Goal: Information Seeking & Learning: Learn about a topic

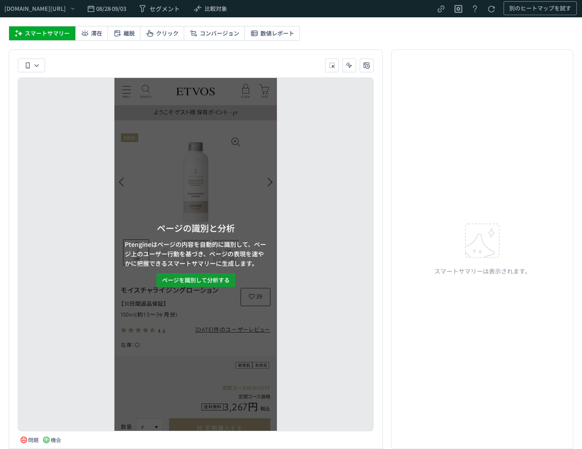
click at [205, 281] on span "ページを識別して分析する" at bounding box center [196, 280] width 68 height 14
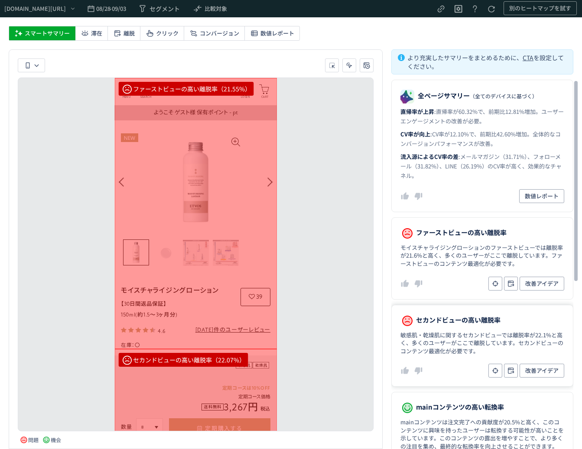
click at [517, 333] on dd "敏感肌・乾燥肌に関するセカンドビューでは離脱率が22.1%と高く、多くのユーザーがここで離脱しています。セカンドビューのコンテンツ最適化が必要です。" at bounding box center [482, 343] width 164 height 24
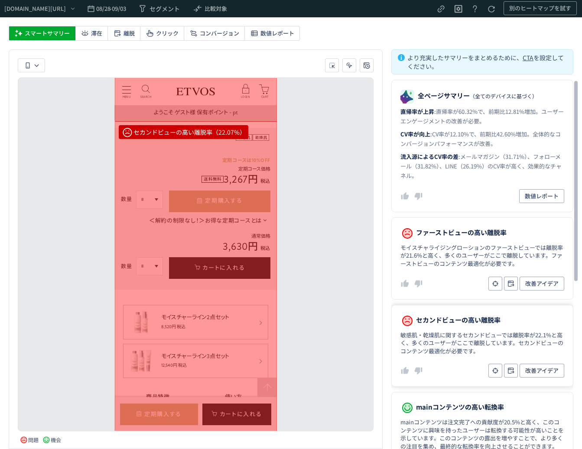
click at [506, 341] on dd "敏感肌・乾燥肌に関するセカンドビューでは離脱率が22.1%と高く、多くのユーザーがここで離脱しています。セカンドビューのコンテンツ最適化が必要です。" at bounding box center [482, 343] width 164 height 24
click at [496, 334] on dd "敏感肌・乾燥肌に関するセカンドビューでは離脱率が22.1%と高く、多くのユーザーがここで離脱しています。セカンドビューのコンテンツ最適化が必要です。" at bounding box center [482, 343] width 164 height 24
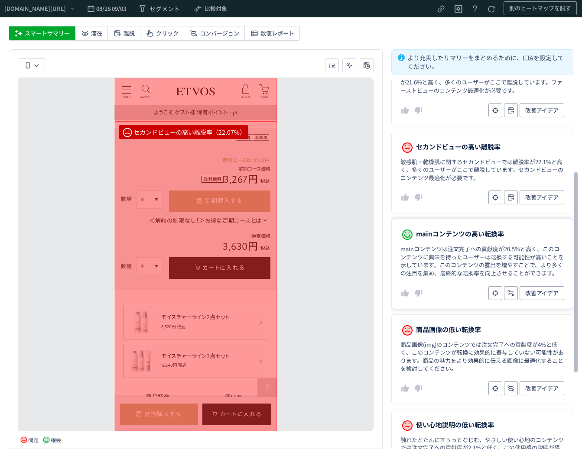
click at [455, 270] on dd "mainコンテンツは注文完了への貢献度が20.5%と高く、このコンテンツに興味を持ったユーザーは転換する可能性が高いことを示しています。このコンテンツの露出を…" at bounding box center [482, 261] width 164 height 32
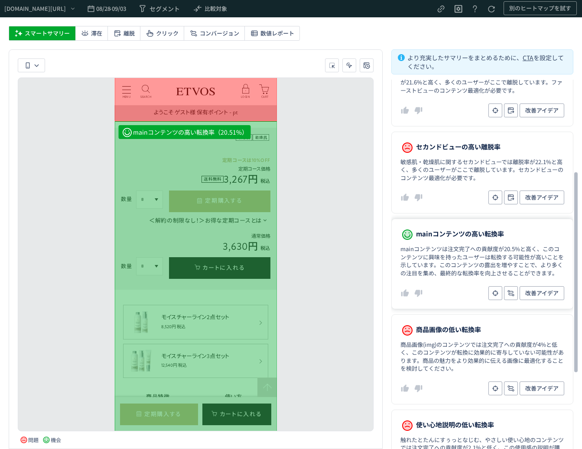
scroll to position [542, 0]
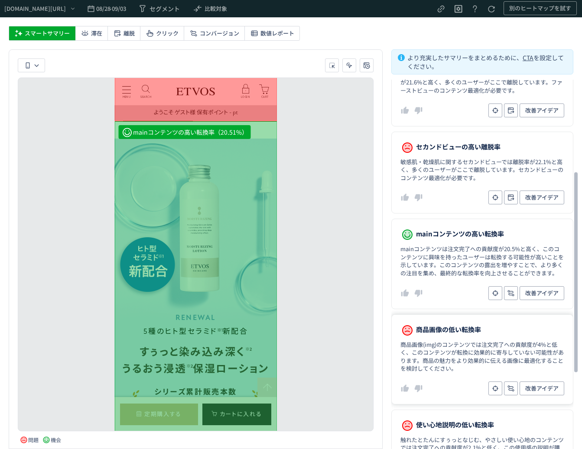
click at [443, 365] on dd "商品画像(img)のコンテンツでは注文完了への貢献度が4%と低く、このコンテンツが転換に効果的に寄与していない可能性があります。商品の魅力をより効果的に伝える…" at bounding box center [482, 357] width 164 height 32
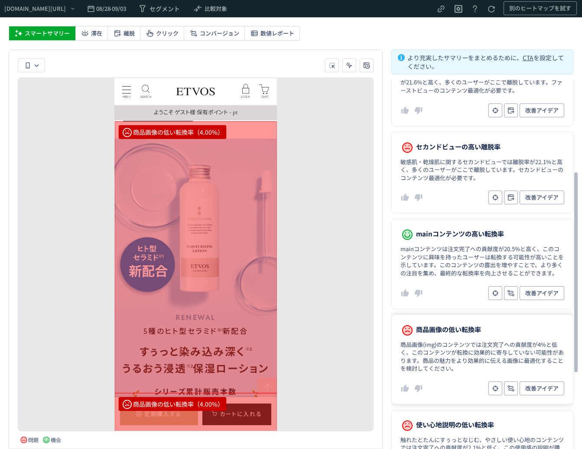
scroll to position [2868, 0]
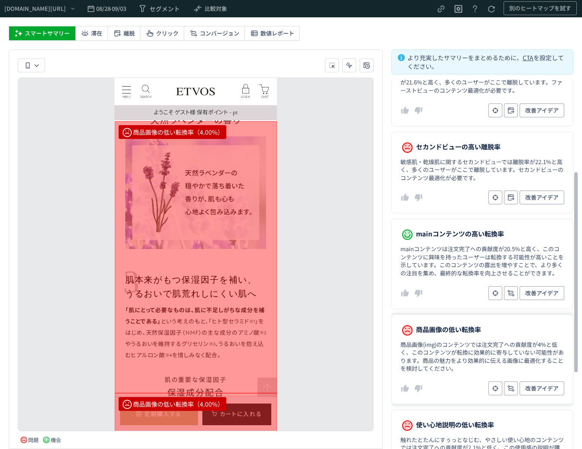
click at [452, 344] on dd "商品画像(img)のコンテンツでは注文完了への貢献度が4%と低く、このコンテンツが転換に効果的に寄与していない可能性があります。商品の魅力をより効果的に伝える…" at bounding box center [482, 357] width 164 height 32
click at [110, 10] on span "08/28" at bounding box center [102, 8] width 13 height 17
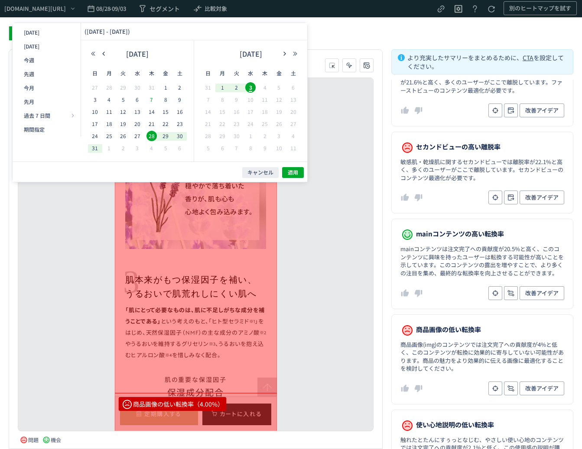
click at [161, 85] on span "1" at bounding box center [165, 87] width 10 height 10
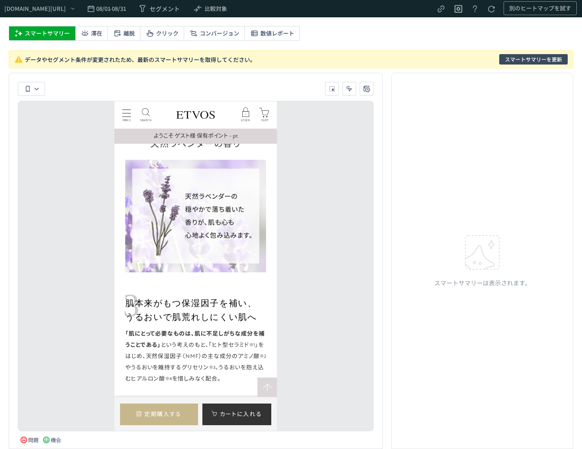
click at [563, 57] on button "スマートサマリーを更新" at bounding box center [533, 59] width 68 height 10
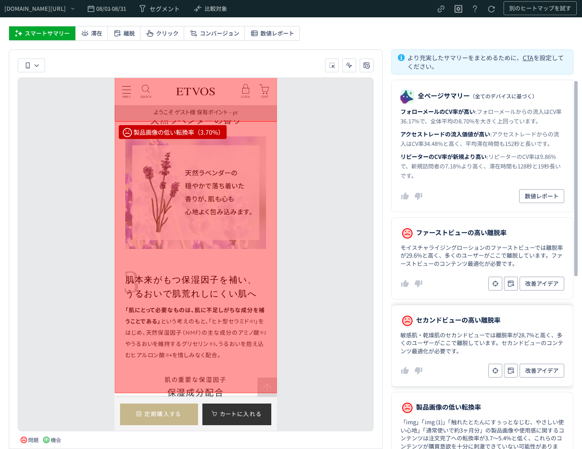
click at [462, 367] on dd "改善アイデア" at bounding box center [482, 371] width 164 height 14
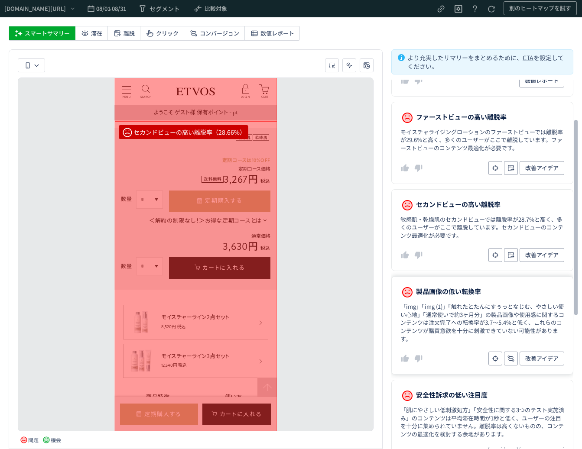
scroll to position [130, 0]
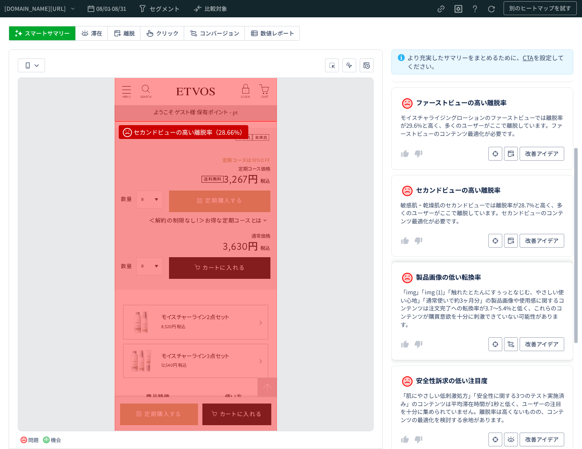
click at [454, 316] on dd "「img」「img (1)」「触れたとたんにすぅっとなじむ、やさしい使い心地」「通常使いで約3ヶ月分」の製品画像や使用感に関するコンテンツは注文完了への転換率…" at bounding box center [482, 309] width 164 height 40
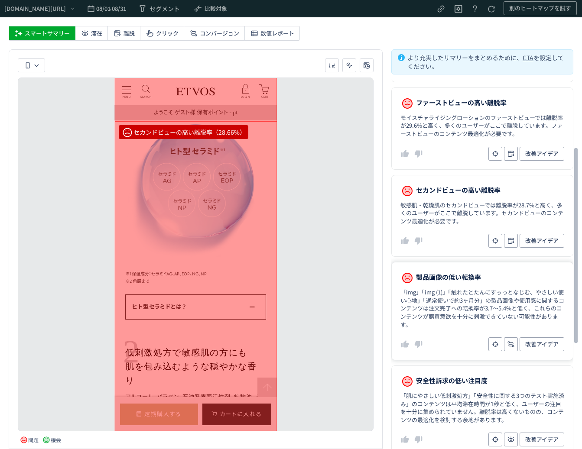
scroll to position [2122, 0]
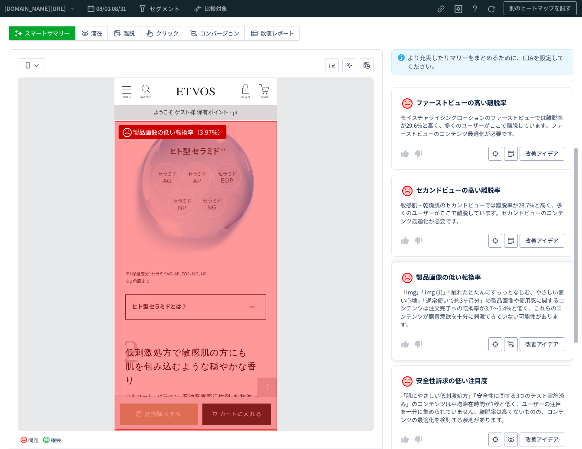
click at [456, 306] on dd "「img」「img (1)」「触れたとたんにすぅっとなじむ、やさしい使い心地」「通常使いで約3ヶ月分」の製品画像や使用感に関するコンテンツは注文完了への転換率…" at bounding box center [482, 309] width 164 height 40
click at [471, 394] on dd "「肌にやさしい低刺激処方」「安全性に関する3つのテスト実施済み」のコンテンツは平均滞在時間が1秒と低く、ユーザーの注目を十分に集められていません。離脱率は高く…" at bounding box center [482, 408] width 164 height 32
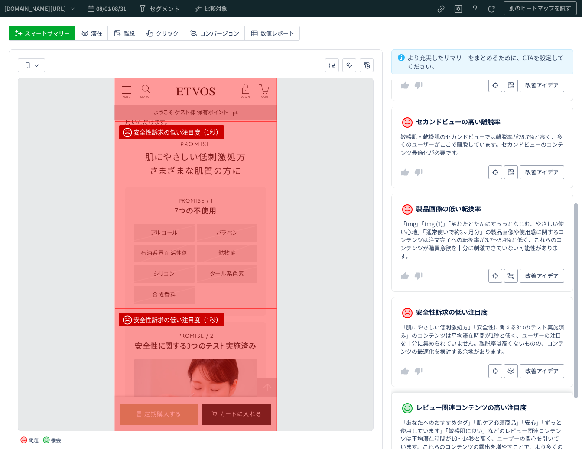
scroll to position [260, 0]
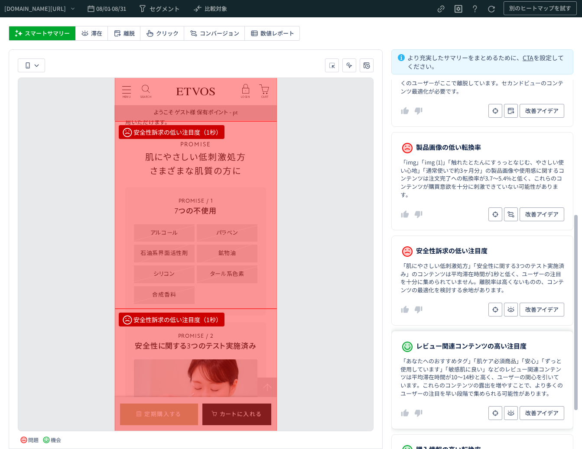
click at [465, 367] on dd "「あなたへのおすすめタグ」「肌ケア必須商品」「安心」「ずっと使用しています」「敏感肌に良い」などのレビュー関連コンテンツは平均滞在時間が10〜14秒と高く、ユ…" at bounding box center [482, 377] width 164 height 40
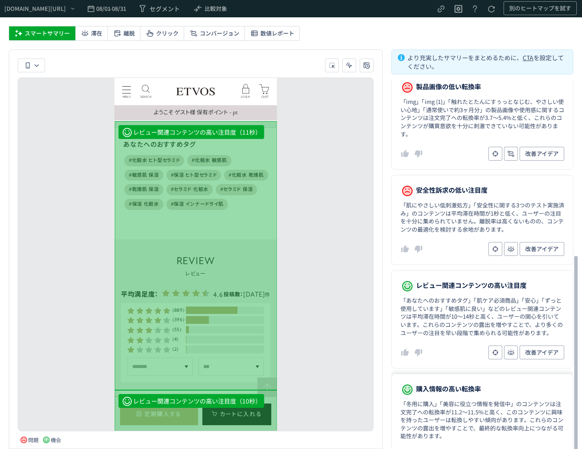
scroll to position [344, 0]
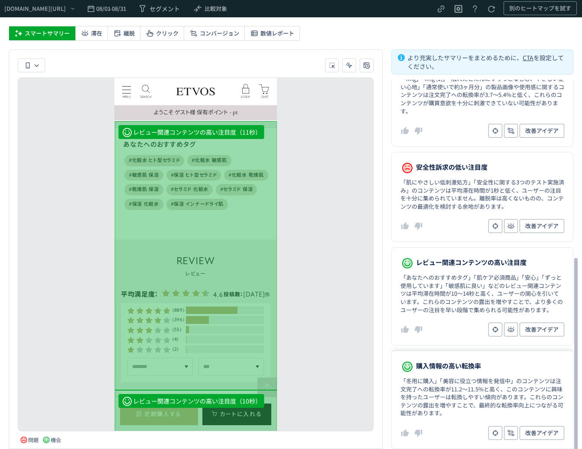
click at [464, 364] on span "購入情報の高い転換率" at bounding box center [448, 366] width 65 height 12
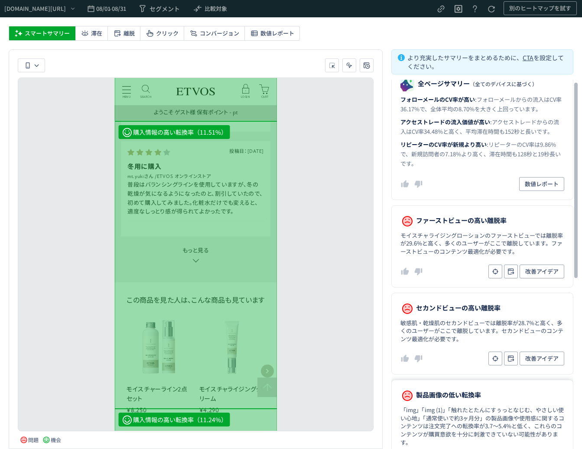
scroll to position [0, 0]
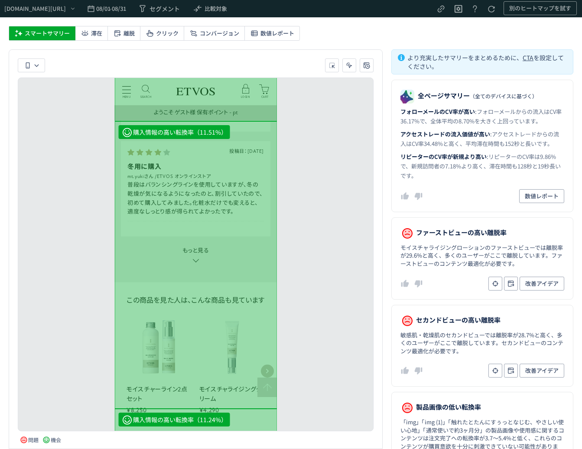
click at [39, 0] on div "[URL][DOMAIN_NAME]" at bounding box center [40, 8] width 81 height 17
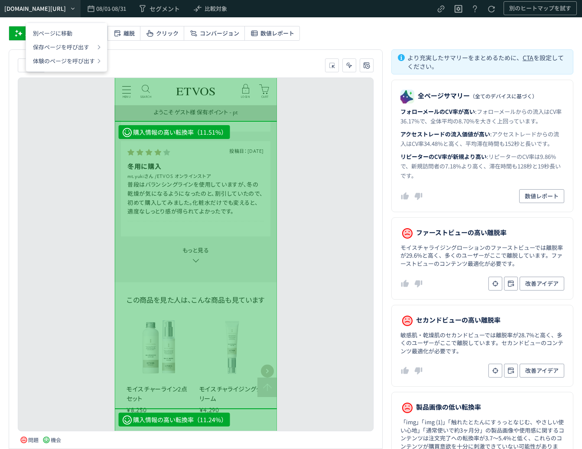
click at [39, 0] on div "[URL][DOMAIN_NAME]" at bounding box center [40, 8] width 81 height 17
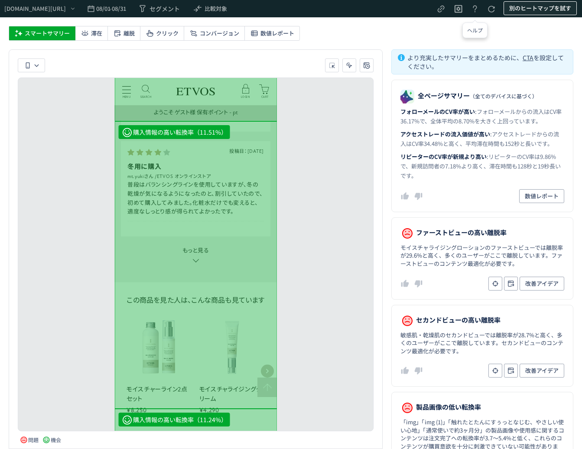
click at [521, 13] on span "別のヒートマップを試す" at bounding box center [540, 8] width 62 height 14
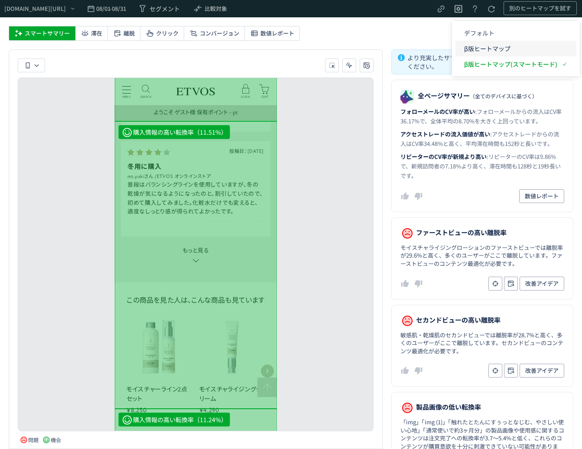
click at [0, 0] on p "β版ヒートマップ" at bounding box center [0, 0] width 0 height 0
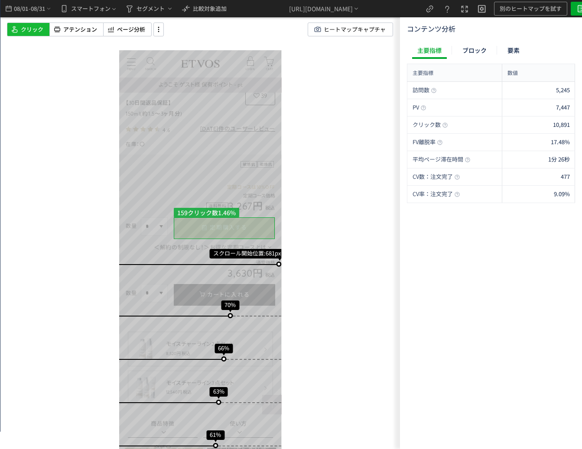
scroll to position [173, 0]
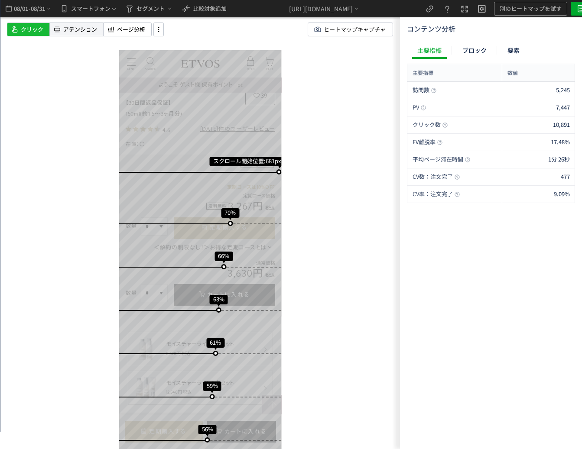
click at [79, 36] on div "アテンション" at bounding box center [76, 30] width 53 height 14
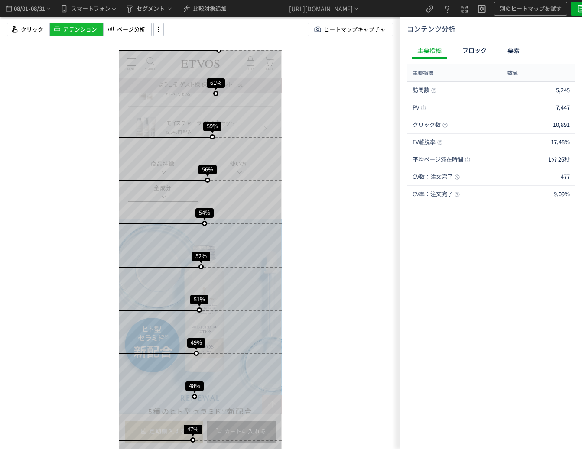
scroll to position [0, 0]
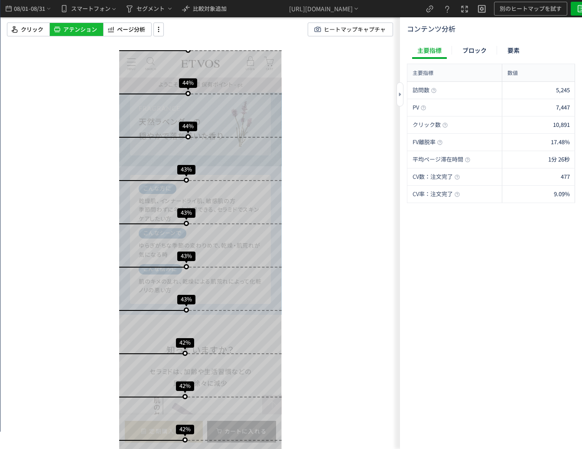
click at [501, 279] on div "訪問数 5,245 PV 7,447 クリック数 10,891 FV離脱率 17.48% 平均ページ滞在時間 1分 26秒 CV数：注文完了 477 CV率：…" at bounding box center [491, 264] width 168 height 364
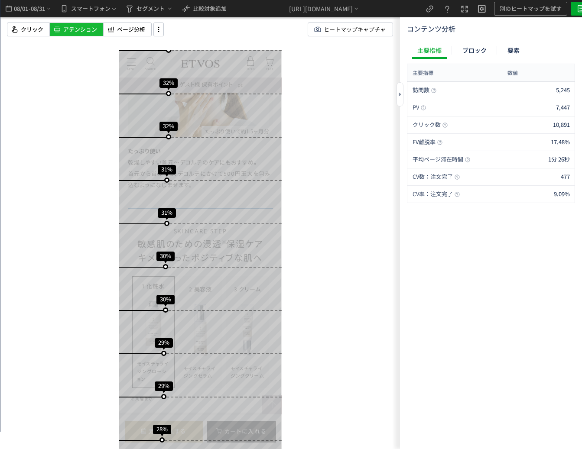
click at [508, 290] on div "訪問数 5,245 PV 7,447 クリック数 10,891 FV離脱率 17.48% 平均ページ滞在時間 1分 26秒 CV数：注文完了 477 CV率：…" at bounding box center [491, 264] width 168 height 364
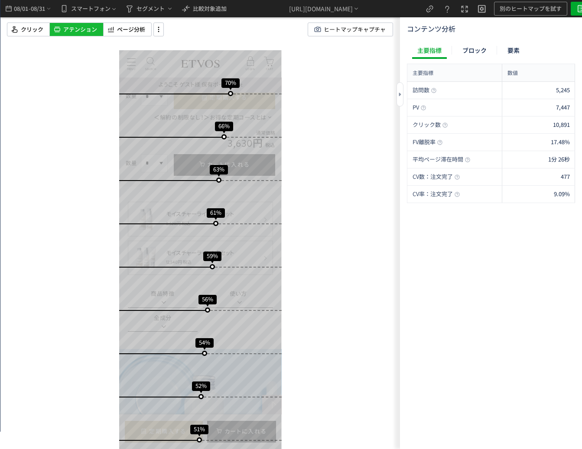
click at [552, 311] on div "訪問数 5,245 PV 7,447 クリック数 10,891 FV離脱率 17.48% 平均ページ滞在時間 1分 26秒 CV数：注文完了 477 CV率：…" at bounding box center [491, 264] width 168 height 364
click at [157, 26] on icon at bounding box center [158, 30] width 10 height 10
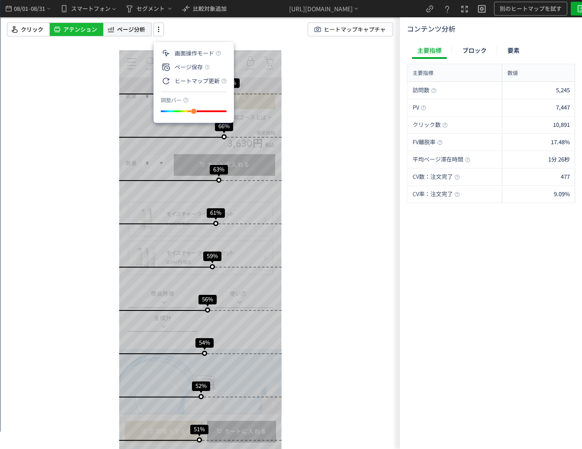
click at [135, 32] on span "ページ分析" at bounding box center [131, 30] width 28 height 8
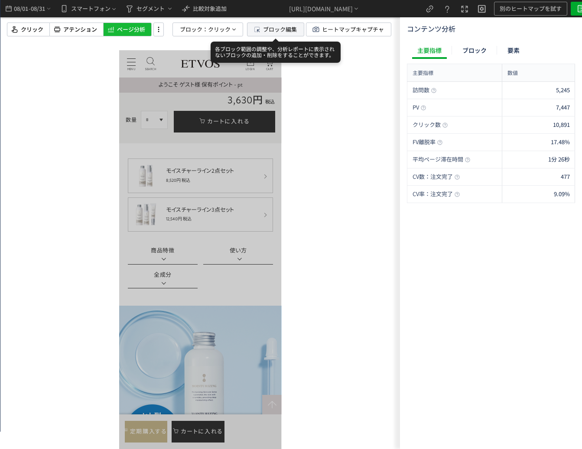
click at [272, 28] on span "ブロック編集" at bounding box center [280, 29] width 34 height 13
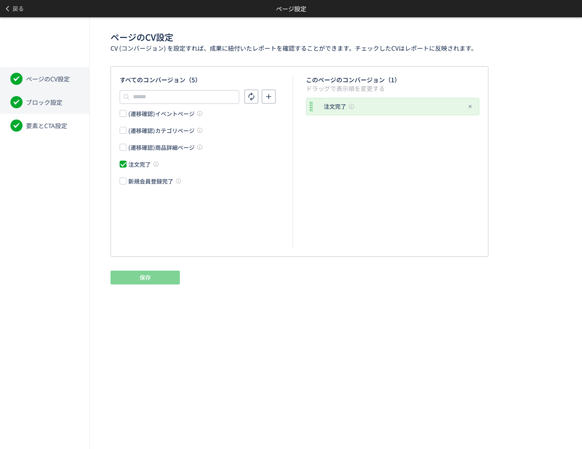
click at [71, 101] on li "ブロック設定" at bounding box center [44, 102] width 89 height 23
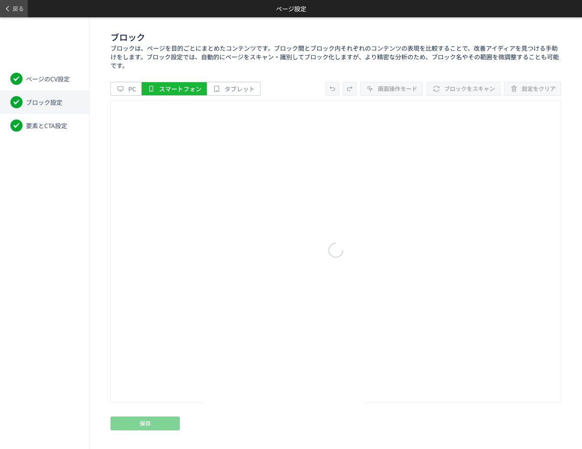
click at [14, 13] on span "戻る" at bounding box center [18, 9] width 11 height 14
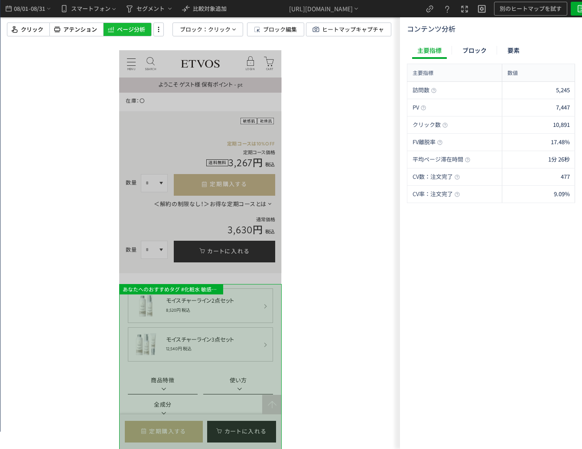
click at [168, 279] on div "平均満足度： 4.6 4.6 [DATE]件のユーザーレビュー zoom zoom zoom zoom zoom zoom 次 前 モイスチャライジングローシ…" at bounding box center [199, 81] width 149 height 397
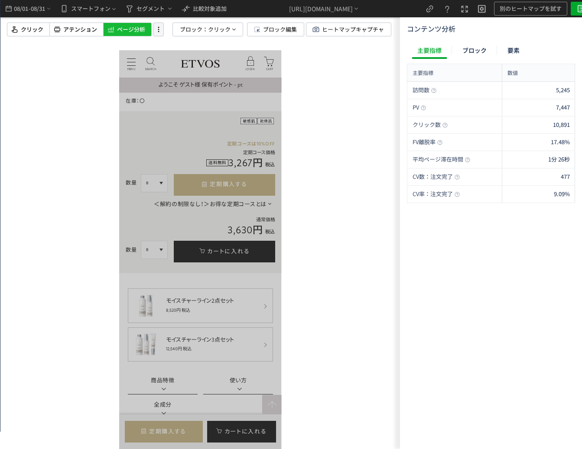
click at [162, 29] on icon at bounding box center [158, 30] width 10 height 10
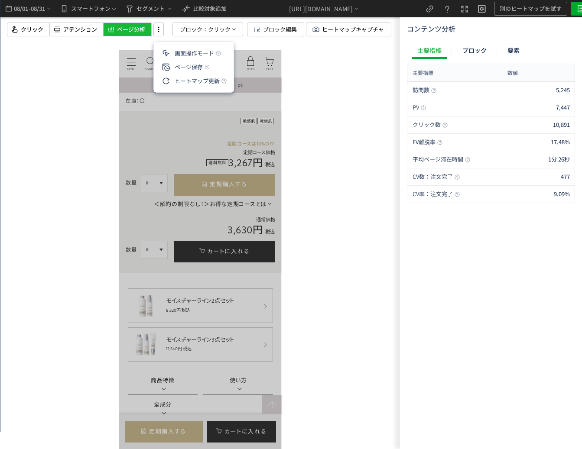
click at [135, 31] on span "ページ分析" at bounding box center [131, 30] width 28 height 8
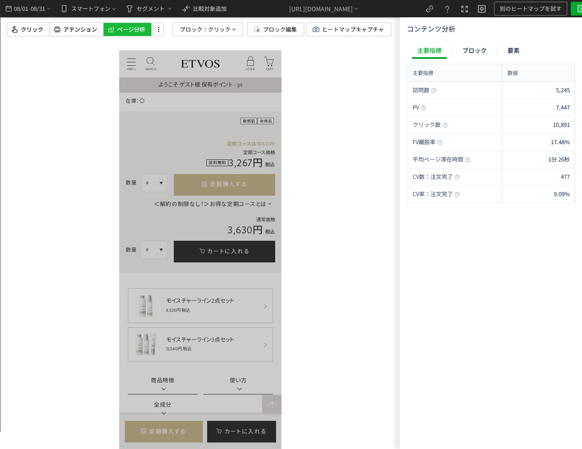
click at [113, 30] on icon at bounding box center [111, 29] width 9 height 10
click at [214, 30] on span "クリック" at bounding box center [219, 29] width 23 height 13
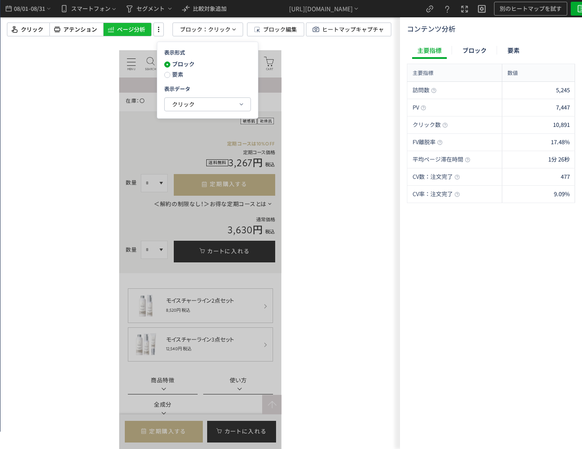
click at [182, 73] on span "要素" at bounding box center [176, 74] width 13 height 8
click at [193, 105] on span "クリック" at bounding box center [183, 104] width 23 height 8
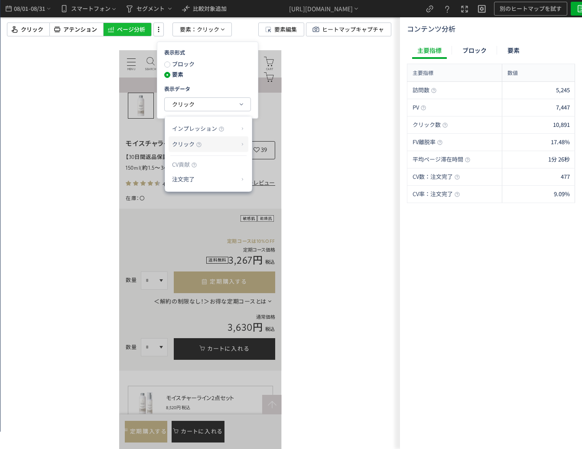
click at [209, 149] on p "クリック" at bounding box center [205, 144] width 66 height 15
click at [263, 168] on li "クリック率" at bounding box center [277, 165] width 46 height 16
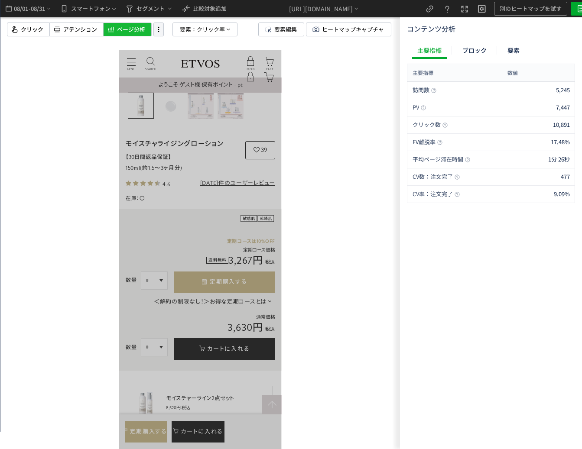
click at [159, 29] on use at bounding box center [158, 29] width 1 height 5
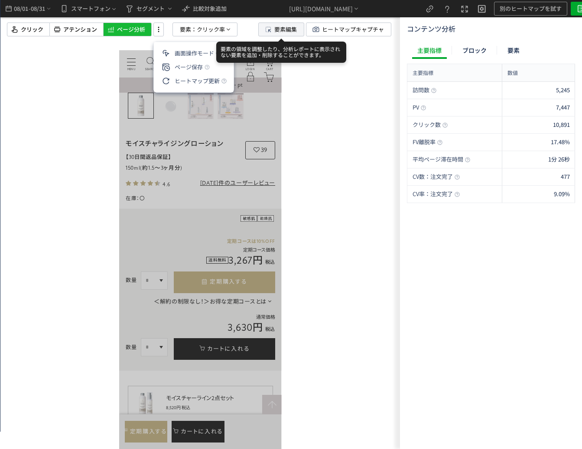
click at [280, 34] on span "要素編集" at bounding box center [285, 29] width 23 height 13
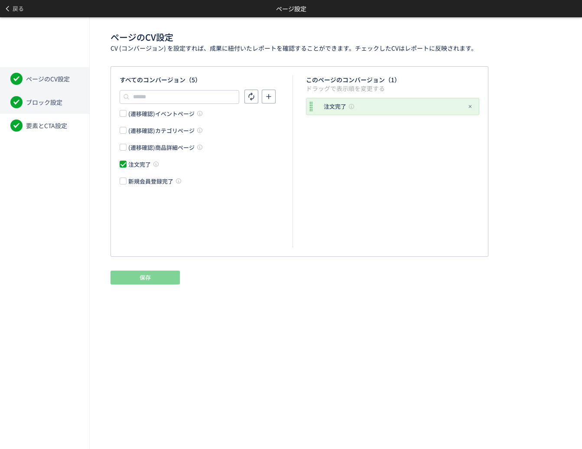
click at [42, 112] on li "ブロック設定" at bounding box center [44, 102] width 89 height 23
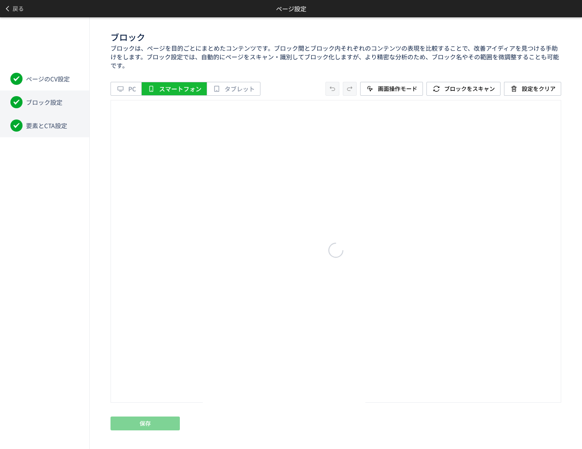
click at [52, 127] on span "要素とCTA設定" at bounding box center [46, 125] width 41 height 9
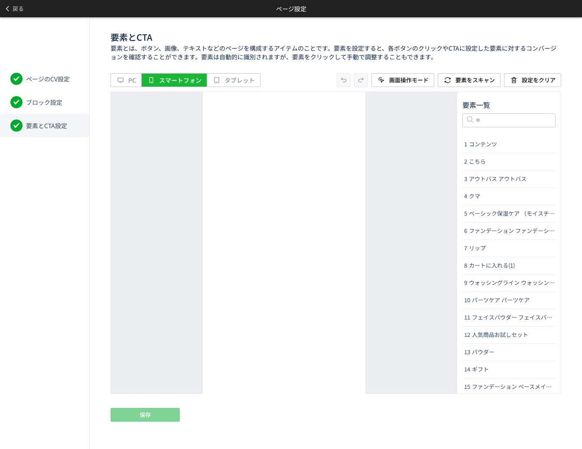
click at [59, 121] on span "要素とCTA設定" at bounding box center [46, 125] width 41 height 9
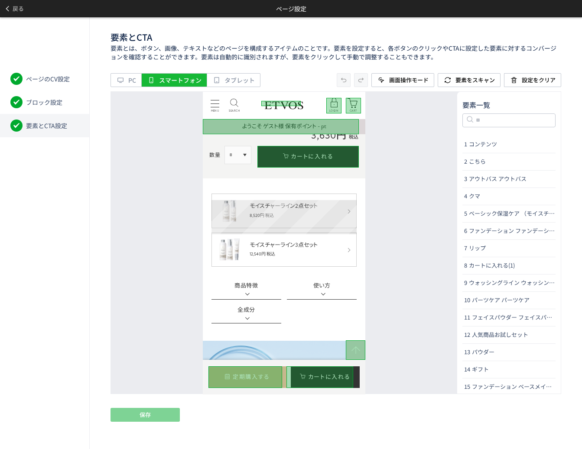
scroll to position [347, 0]
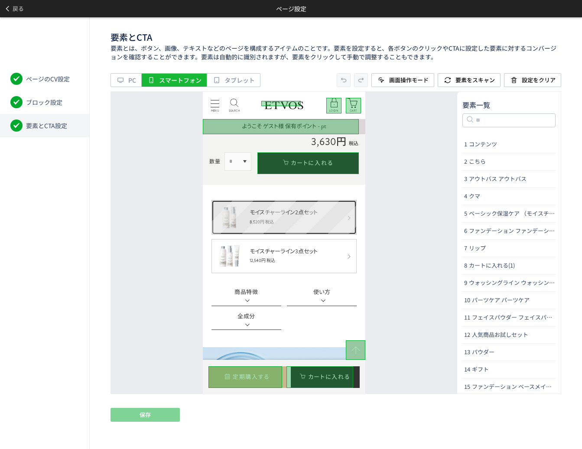
click at [244, 211] on link "モイスチャーライン2点セット 8,520円 税込" at bounding box center [283, 217] width 145 height 35
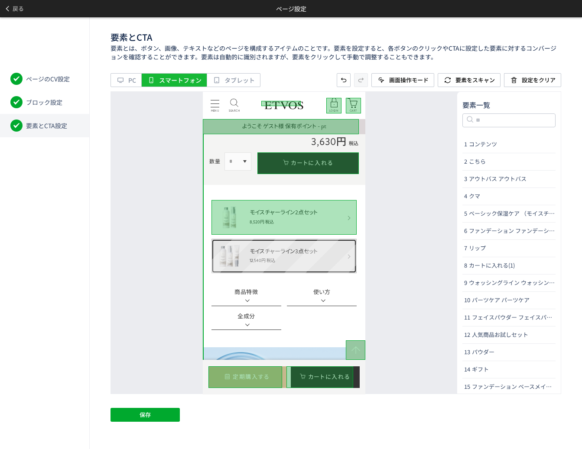
click at [247, 246] on link "モイスチャーライン3点セット 12,540円 税込" at bounding box center [283, 256] width 145 height 35
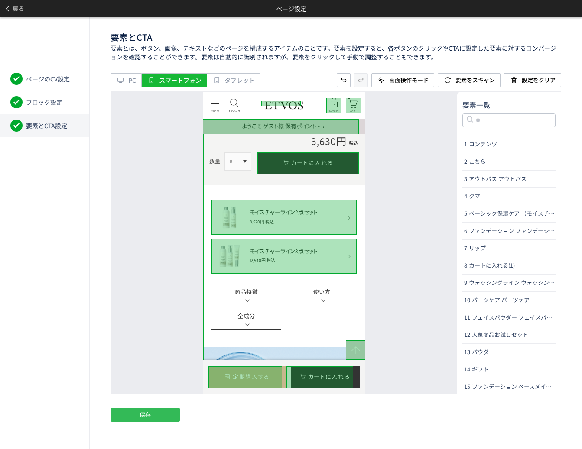
click at [137, 416] on button "保存" at bounding box center [144, 415] width 69 height 14
click at [15, 2] on span "戻る" at bounding box center [18, 9] width 11 height 14
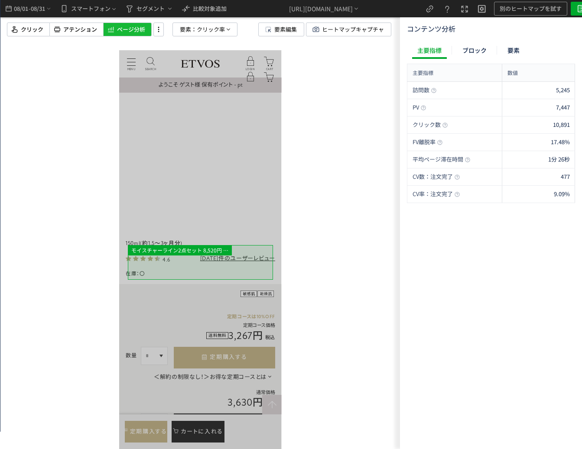
scroll to position [303, 0]
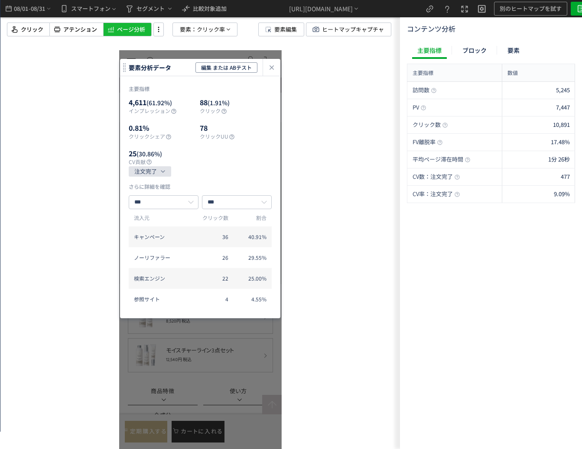
click at [160, 166] on button "注文完了" at bounding box center [150, 171] width 42 height 10
click at [266, 68] on div "heatmap-click-data-modal" at bounding box center [271, 67] width 17 height 17
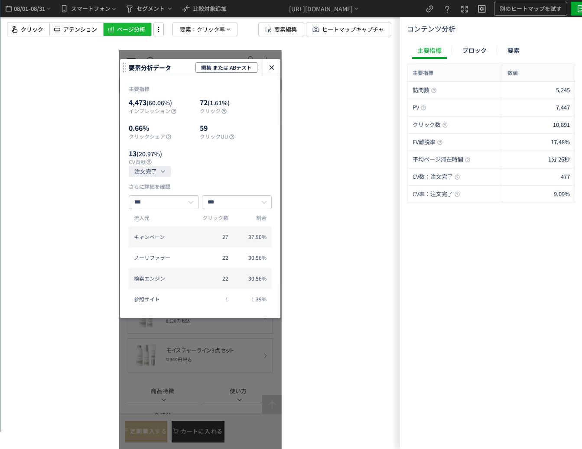
click at [268, 62] on icon "heatmap-click-data-modal" at bounding box center [271, 67] width 10 height 10
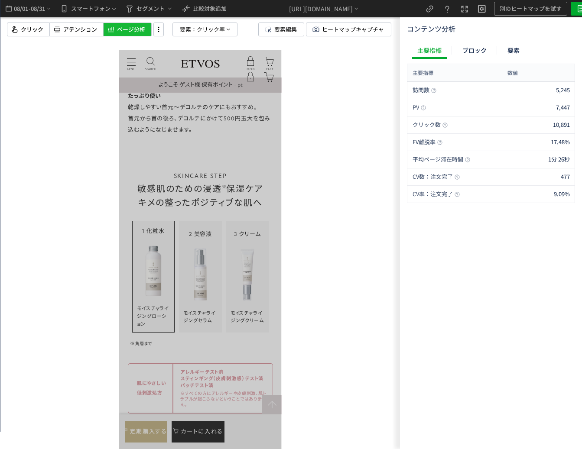
scroll to position [3900, 0]
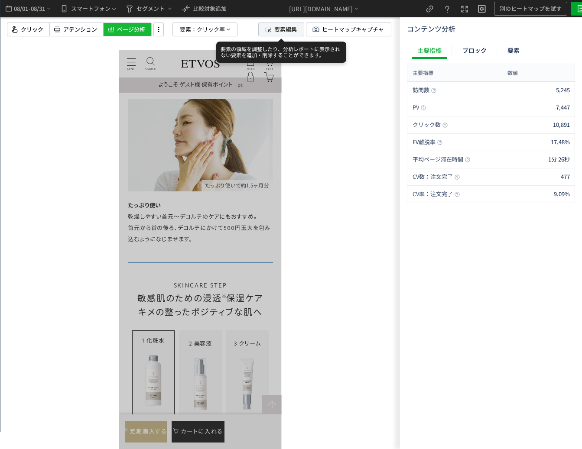
click at [284, 26] on span "要素編集" at bounding box center [285, 29] width 23 height 13
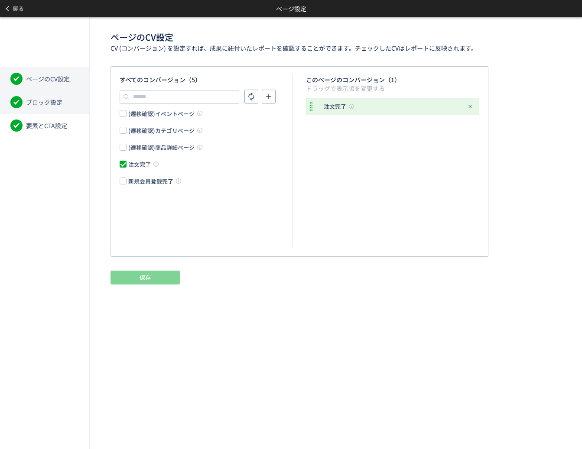
click at [54, 109] on li "ブロック設定" at bounding box center [44, 102] width 89 height 23
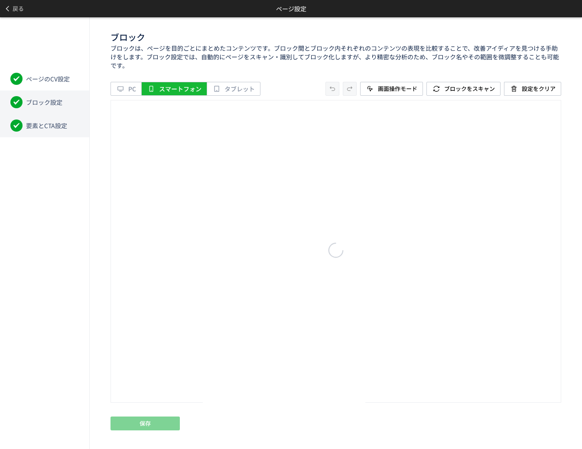
click at [53, 123] on span "要素とCTA設定" at bounding box center [46, 125] width 41 height 9
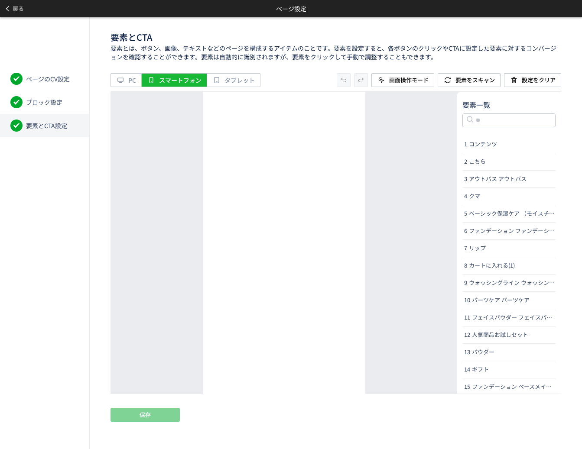
click at [47, 126] on span "要素とCTA設定" at bounding box center [46, 125] width 41 height 9
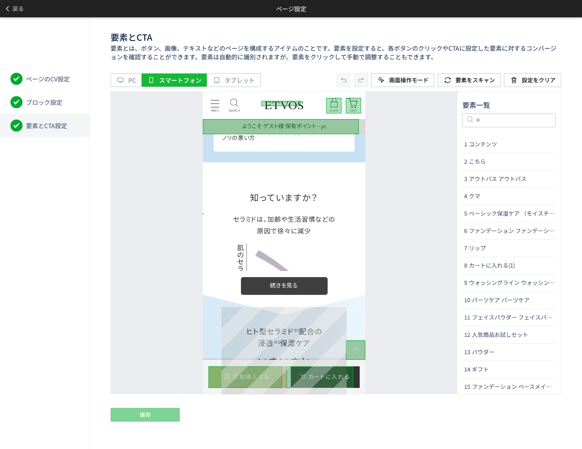
scroll to position [1182, 0]
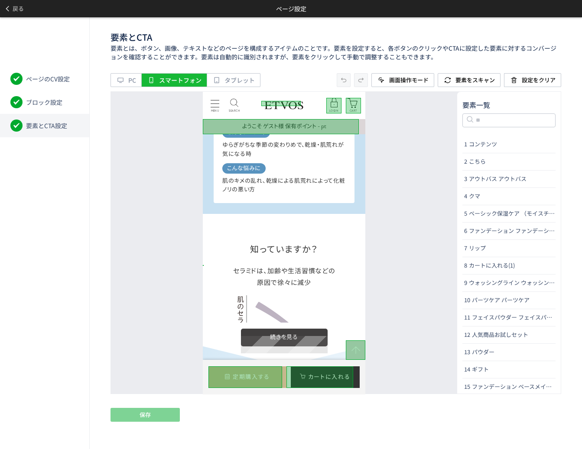
click at [299, 339] on label at bounding box center [284, 337] width 87 height 18
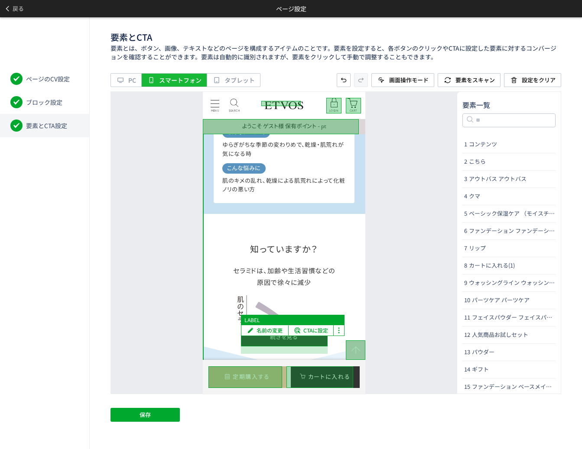
scroll to position [1356, 0]
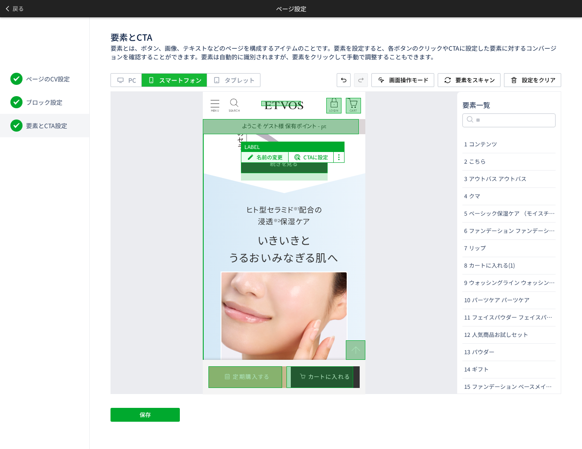
click at [260, 156] on span "名前の変更" at bounding box center [270, 157] width 26 height 10
click at [261, 146] on input "*****" at bounding box center [305, 147] width 129 height 10
type input "*"
type input "*****"
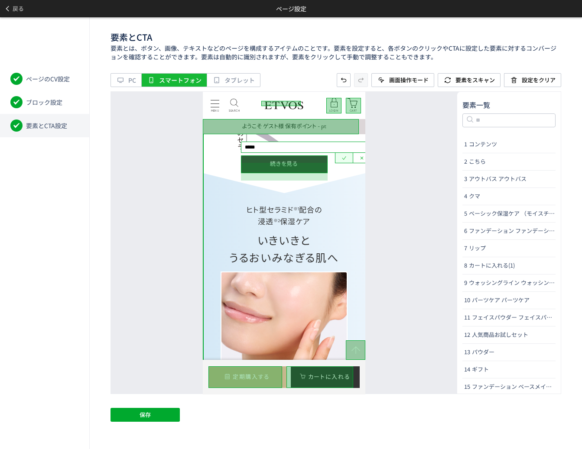
click at [345, 158] on icon at bounding box center [344, 157] width 7 height 7
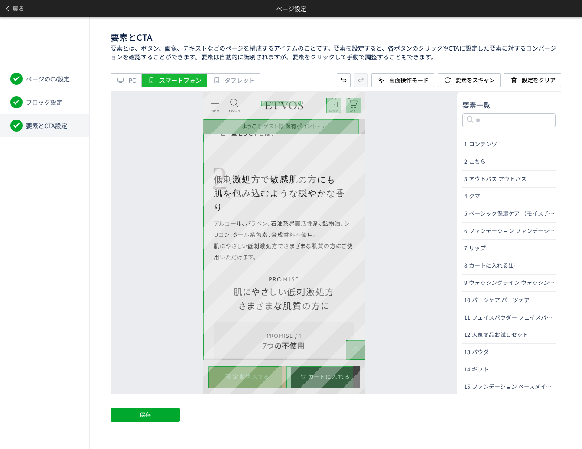
scroll to position [2266, 0]
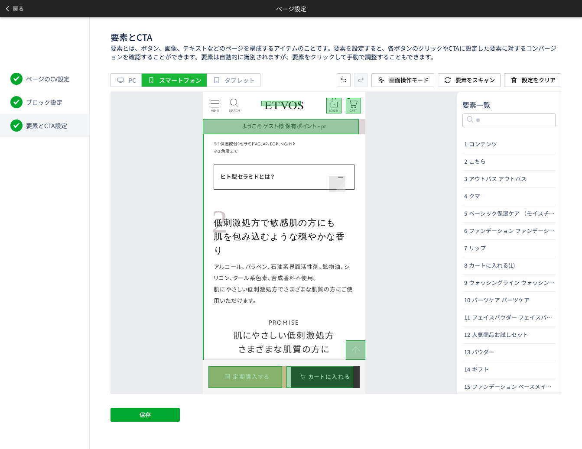
click at [338, 184] on span at bounding box center [337, 177] width 16 height 16
click at [349, 189] on div "ヒト型セラミドとは？ セラミドには様々な種類があり、「ヒト型」と「非ヒト型」に分類される。 「ヒト型セラミド」は皮膚に浸透 ※ しやすく、うるおいを保つことが…" at bounding box center [284, 176] width 141 height 25
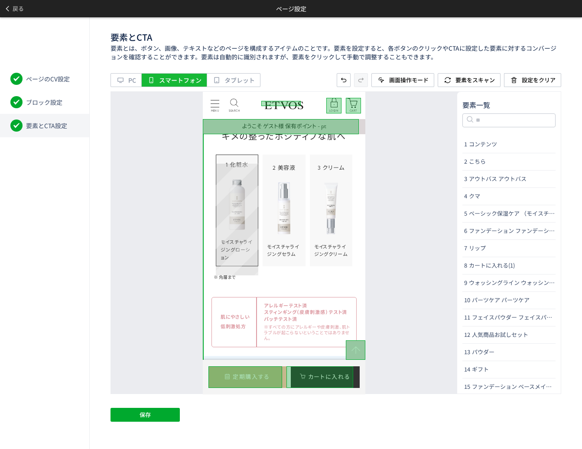
scroll to position [3999, 0]
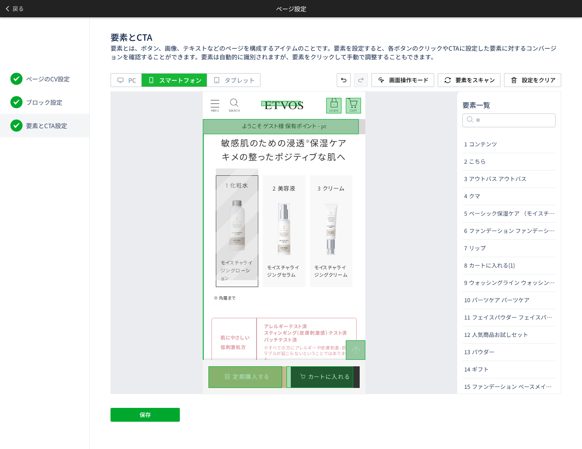
click at [255, 227] on li "1 化粧水 モイスチャライジングローション" at bounding box center [237, 231] width 42 height 112
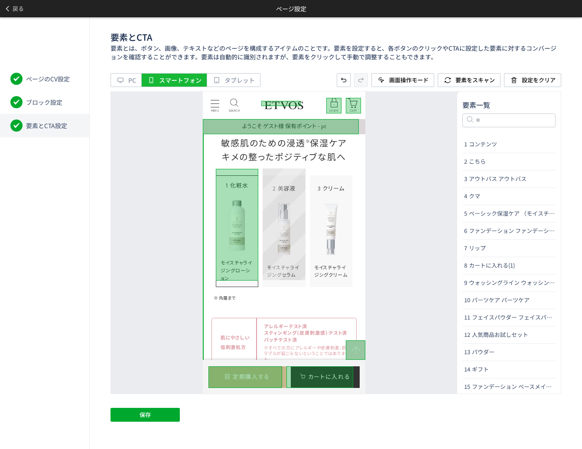
click at [302, 225] on li "2 美容液 モイスチャライジングセラム" at bounding box center [284, 231] width 42 height 112
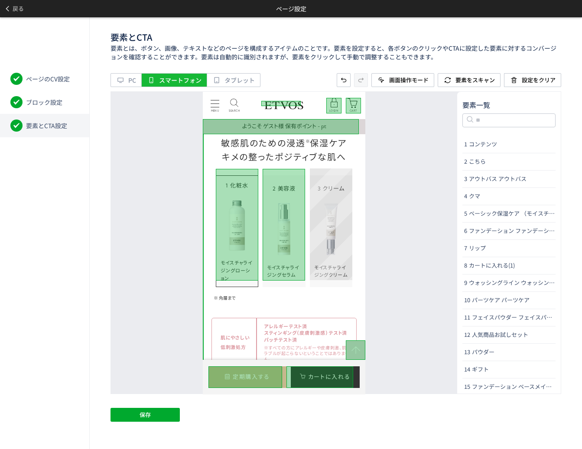
click at [351, 221] on li "3 クリーム モイスチャライジングクリーム" at bounding box center [331, 231] width 42 height 112
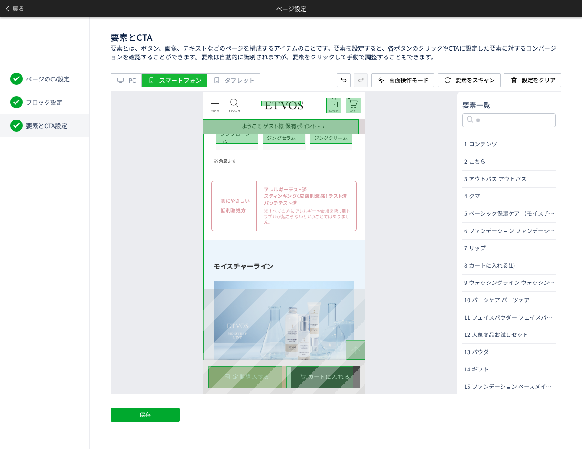
scroll to position [4216, 0]
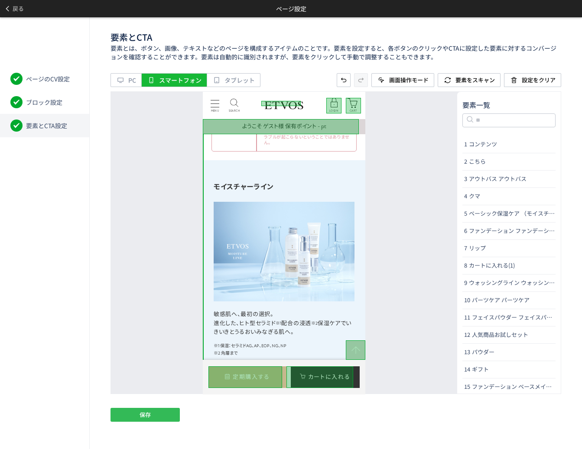
click at [159, 420] on button "保存" at bounding box center [144, 415] width 69 height 14
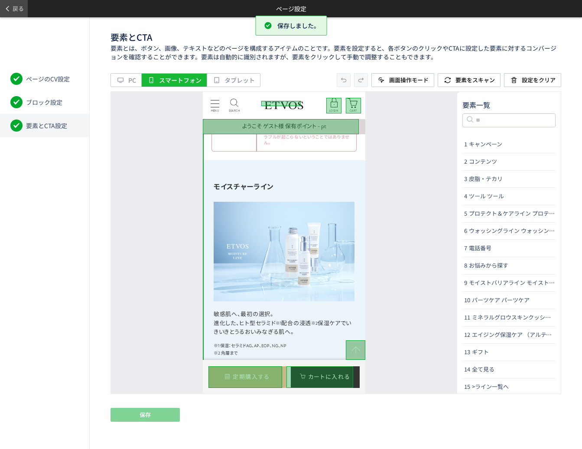
click at [15, 13] on span "戻る" at bounding box center [18, 9] width 11 height 14
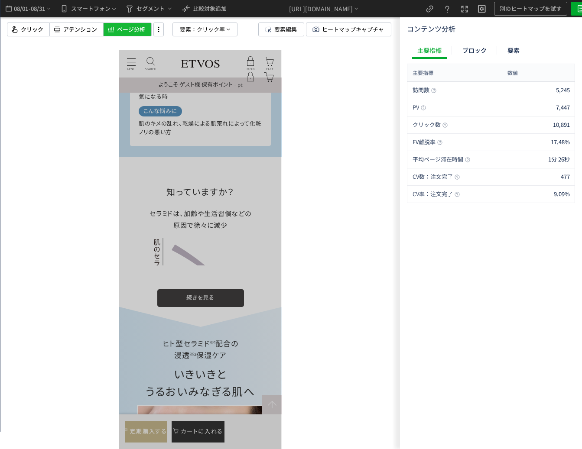
scroll to position [1257, 0]
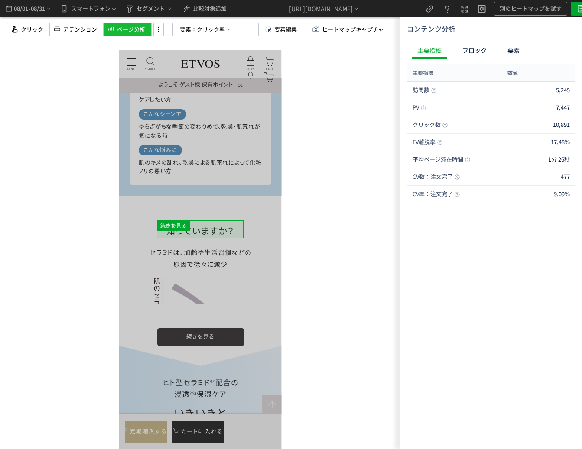
click at [205, 305] on div at bounding box center [162, 314] width 87 height 18
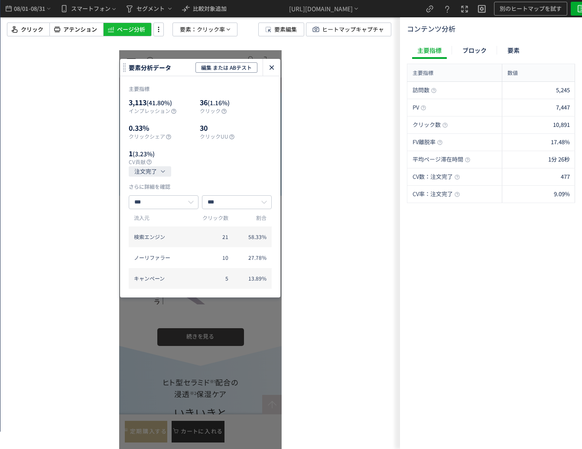
drag, startPoint x: 274, startPoint y: 68, endPoint x: 155, endPoint y: 20, distance: 128.5
click at [274, 68] on icon "heatmap-click-data-modal" at bounding box center [271, 67] width 10 height 10
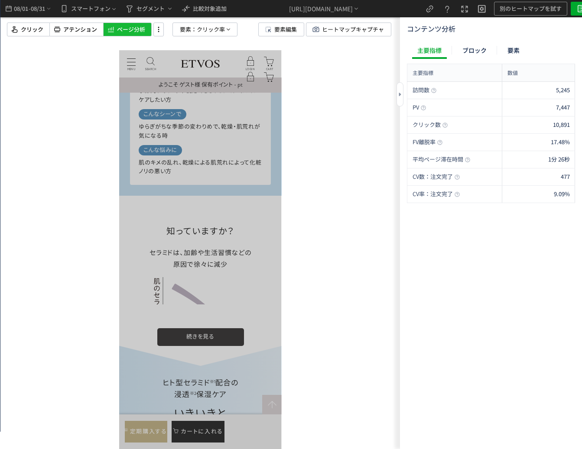
click at [540, 273] on div "訪問数 5,245 PV 7,447 クリック数 10,891 FV離脱率 17.48% 平均ページ滞在時間 1分 26秒 CV数：注文完了 477 CV率：…" at bounding box center [491, 264] width 168 height 364
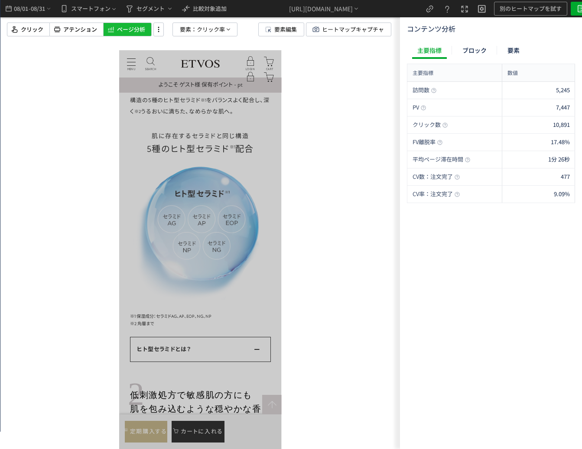
scroll to position [2166, 0]
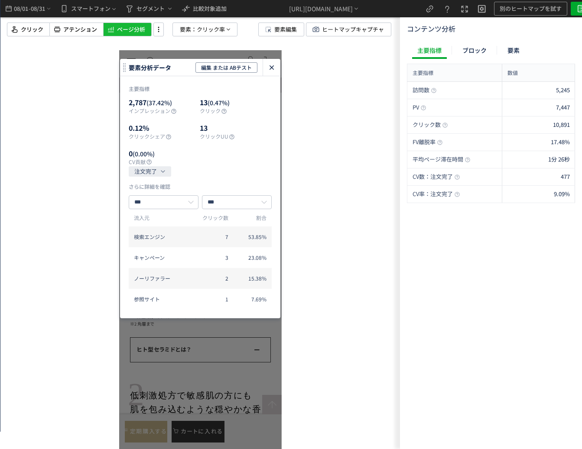
click at [274, 66] on icon "heatmap-click-data-modal" at bounding box center [271, 67] width 10 height 10
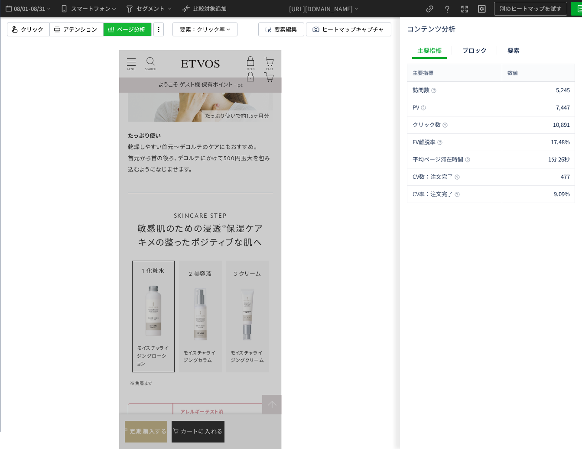
scroll to position [3986, 0]
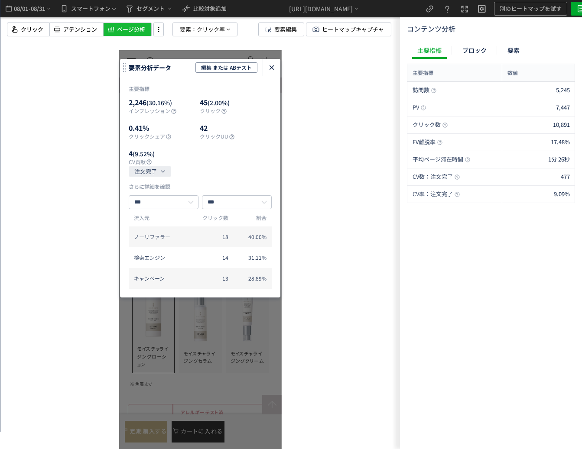
click at [273, 67] on use "heatmap-click-data-modal" at bounding box center [272, 67] width 4 height 4
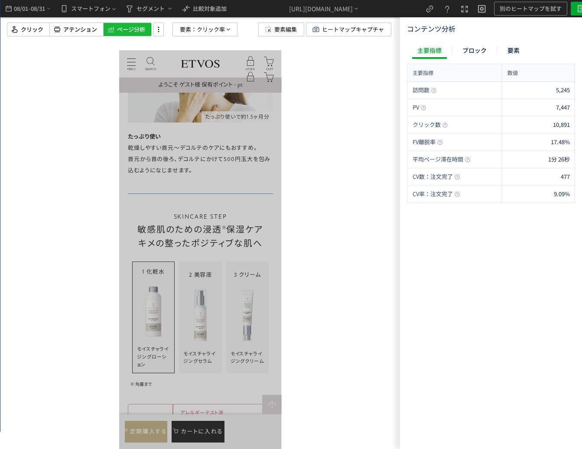
click at [299, 193] on div at bounding box center [199, 224] width 399 height 449
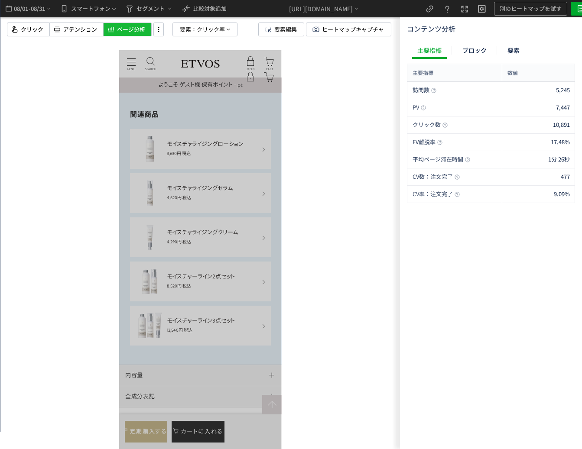
scroll to position [4463, 0]
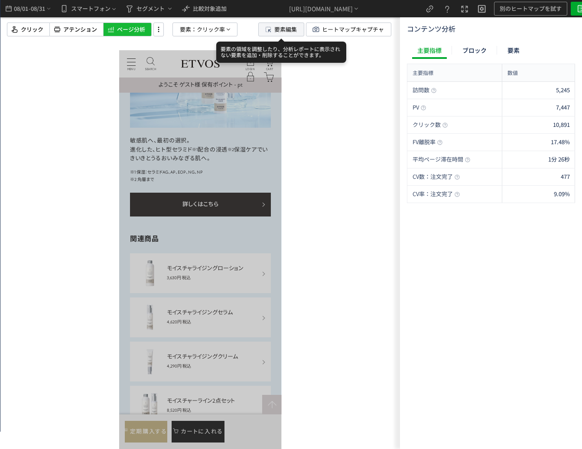
click at [293, 32] on span "要素編集" at bounding box center [285, 29] width 23 height 13
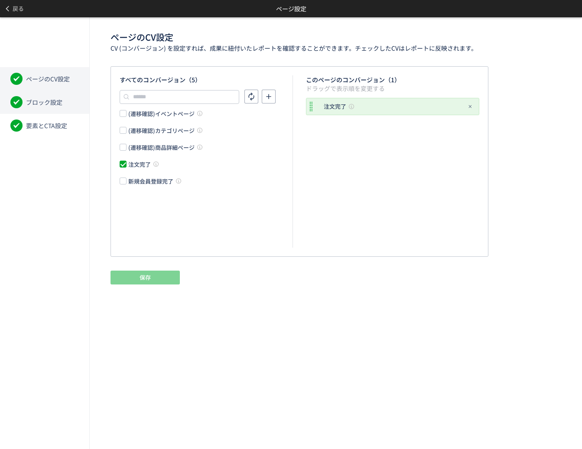
click at [81, 100] on li "ブロック設定" at bounding box center [44, 102] width 89 height 23
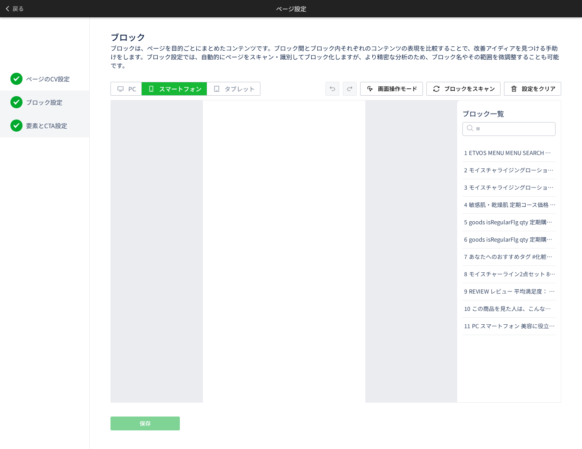
click at [71, 127] on li "要素とCTA設定" at bounding box center [44, 125] width 89 height 23
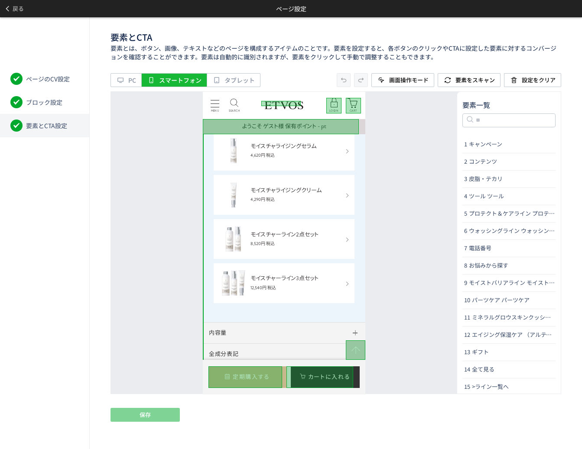
scroll to position [4132, 0]
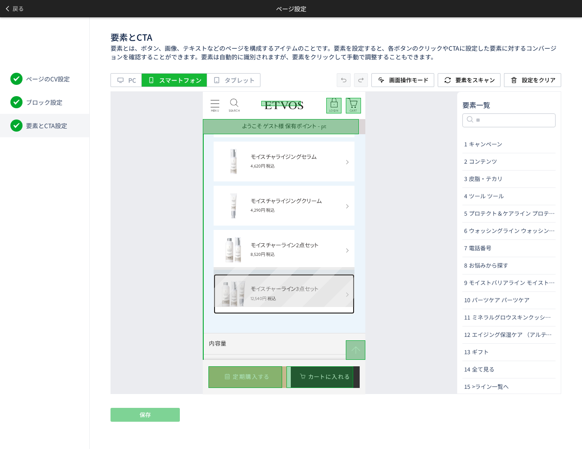
click at [286, 274] on link "モイスチャーライン3点セット 12,540円 税込" at bounding box center [284, 294] width 141 height 40
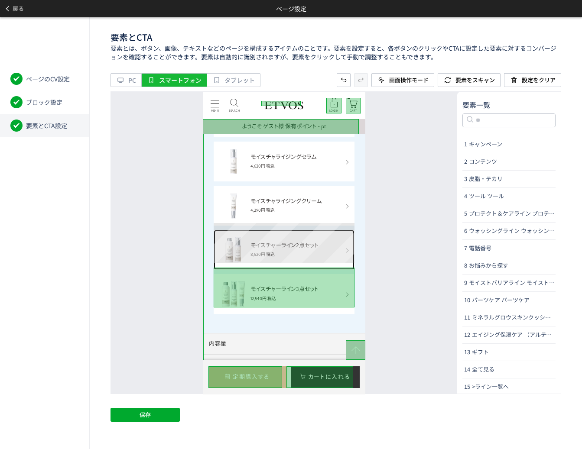
click at [275, 230] on link "モイスチャーライン2点セット 8,520円 税込" at bounding box center [284, 250] width 141 height 40
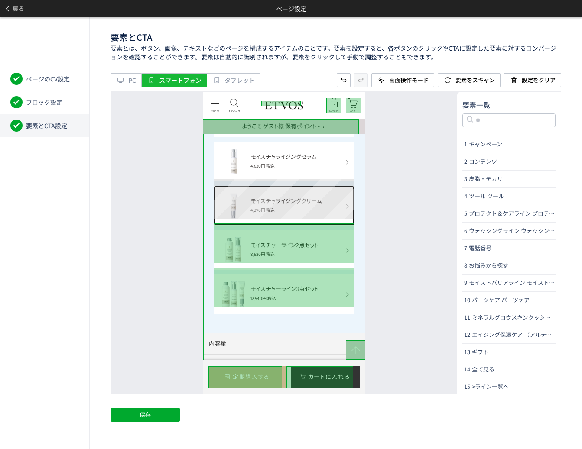
click at [271, 185] on link "モイスチャライジングクリーム 4,290円 税込" at bounding box center [284, 205] width 141 height 40
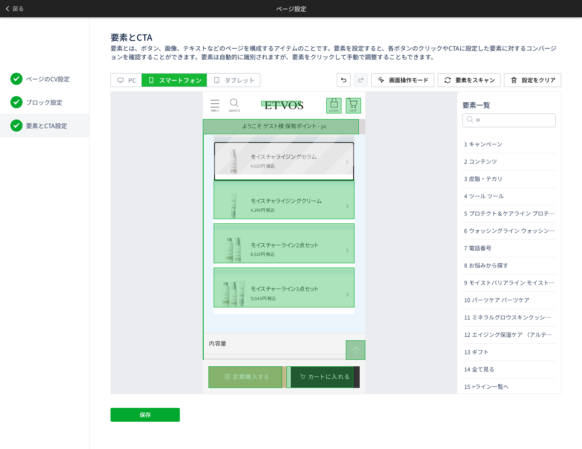
click at [255, 141] on link "モイスチャライジングセラム 4,620円 税込" at bounding box center [284, 161] width 141 height 40
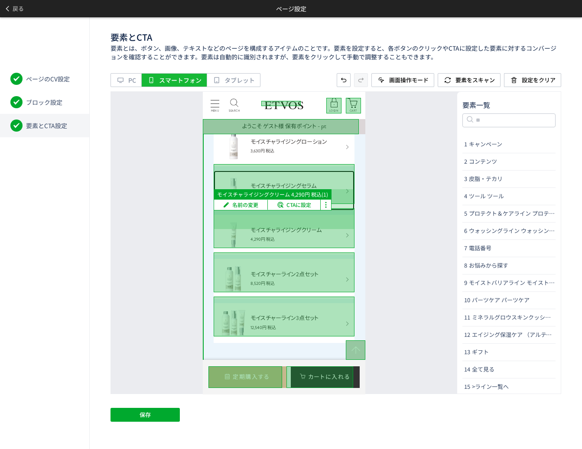
scroll to position [4089, 0]
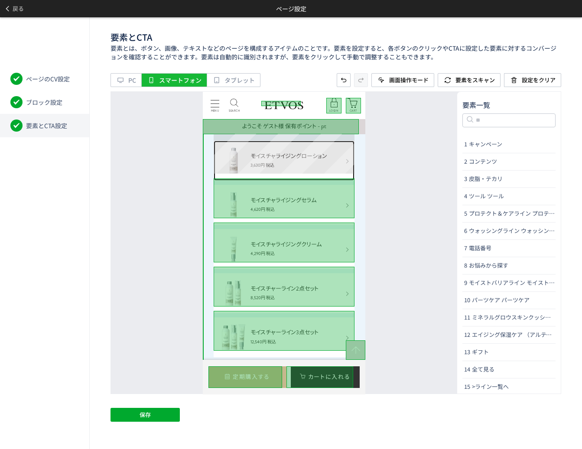
drag, startPoint x: 266, startPoint y: 141, endPoint x: 469, endPoint y: 237, distance: 224.2
click at [266, 141] on link "モイスチャライジングローション 3,630円 税込" at bounding box center [284, 160] width 141 height 40
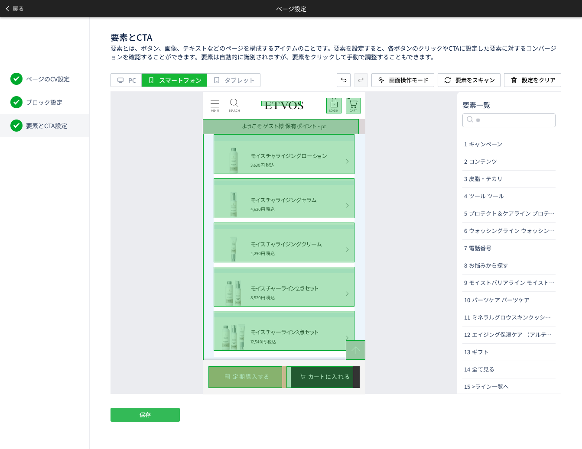
click at [138, 418] on button "保存" at bounding box center [144, 415] width 69 height 14
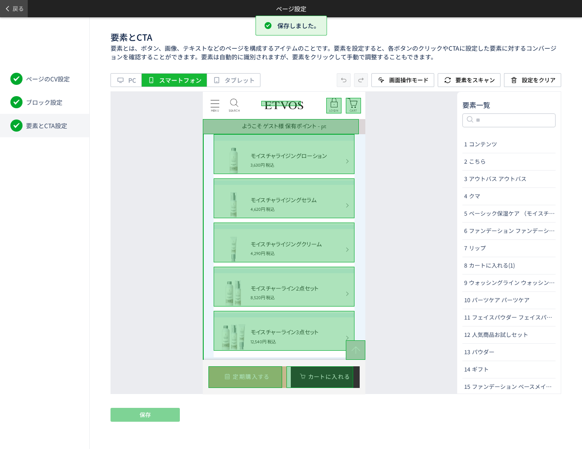
click at [22, 8] on span "戻る" at bounding box center [18, 9] width 11 height 14
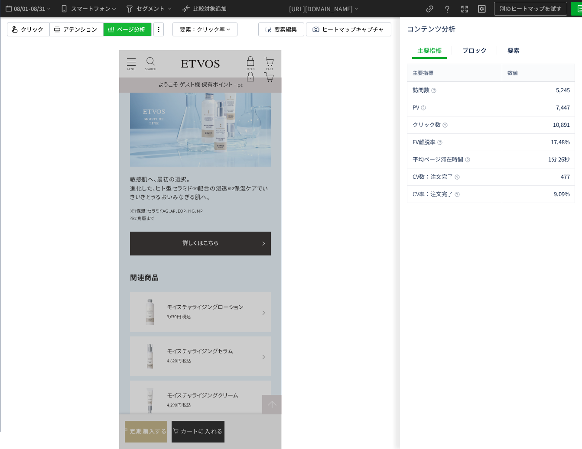
scroll to position [4433, 0]
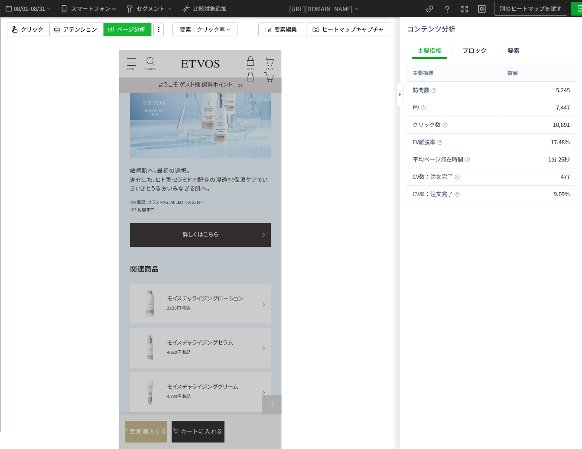
click at [547, 307] on div "訪問数 5,245 PV 7,447 クリック数 10,891 FV離脱率 17.48% 平均ページ滞在時間 1分 26秒 CV数：注文完了 477 CV率：…" at bounding box center [491, 264] width 168 height 364
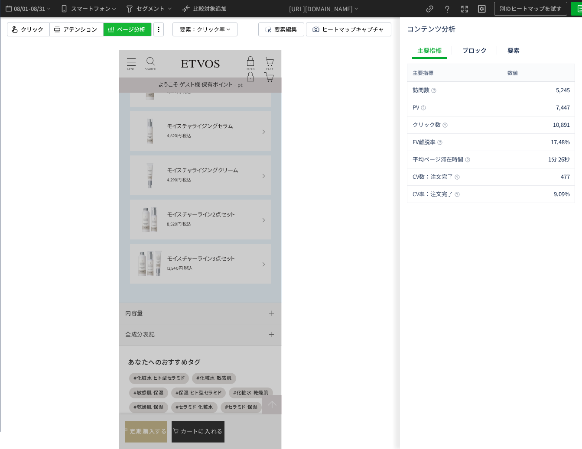
scroll to position [87, 0]
click at [542, 343] on div "訪問数 5,245 PV 7,447 クリック数 10,891 FV離脱率 17.48% 平均ページ滞在時間 1分 26秒 CV数：注文完了 477 CV率：…" at bounding box center [491, 264] width 168 height 364
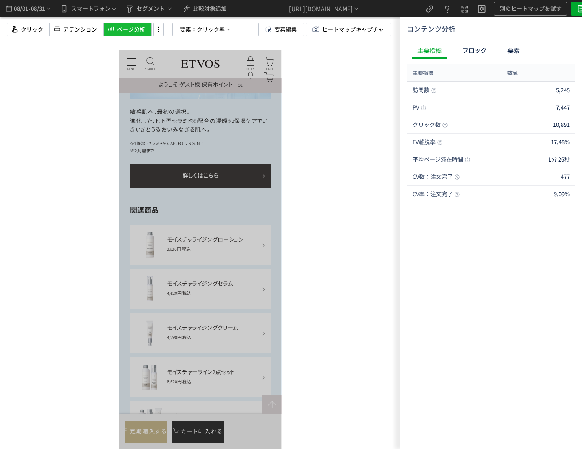
scroll to position [4476, 0]
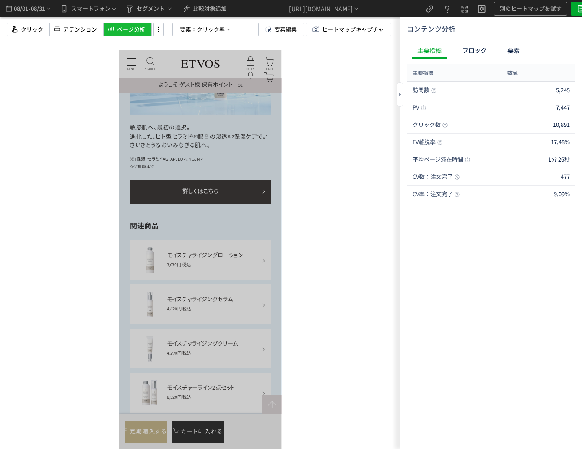
click at [540, 313] on div "訪問数 5,245 PV 7,447 クリック数 10,891 FV離脱率 17.48% 平均ページ滞在時間 1分 26秒 CV数：注文完了 477 CV率：…" at bounding box center [491, 264] width 168 height 364
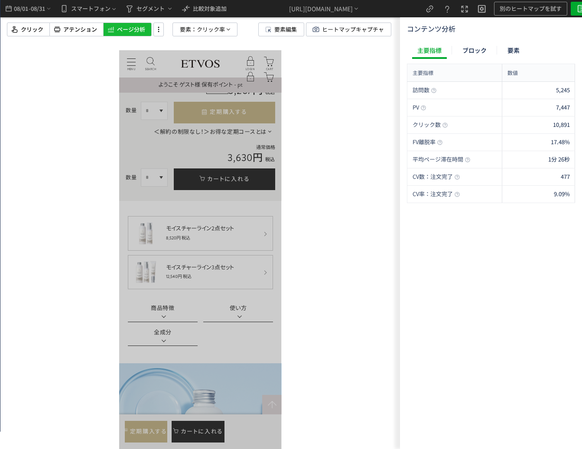
scroll to position [361, 0]
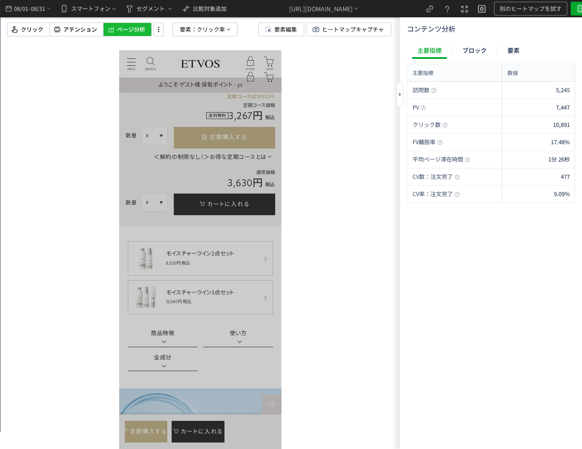
click at [538, 336] on div "訪問数 5,245 PV 7,447 クリック数 10,891 FV離脱率 17.48% 平均ページ滞在時間 1分 26秒 CV数：注文完了 477 CV率：…" at bounding box center [491, 264] width 168 height 364
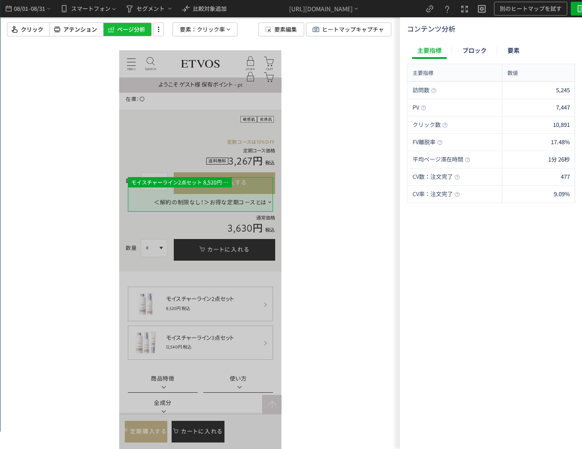
scroll to position [275, 0]
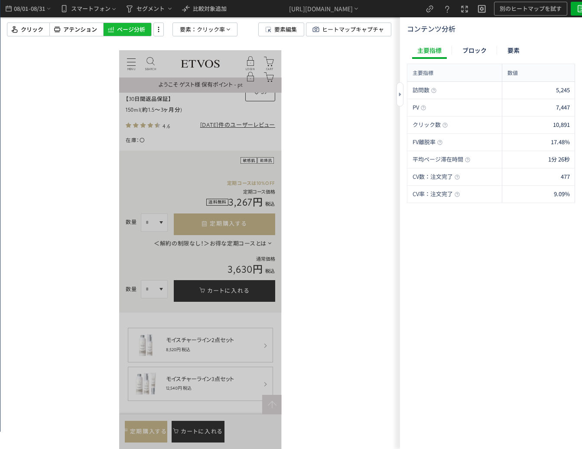
click at [560, 235] on div "訪問数 5,245 PV 7,447 クリック数 10,891 FV離脱率 17.48% 平均ページ滞在時間 1分 26秒 CV数：注文完了 477 CV率：…" at bounding box center [491, 264] width 168 height 364
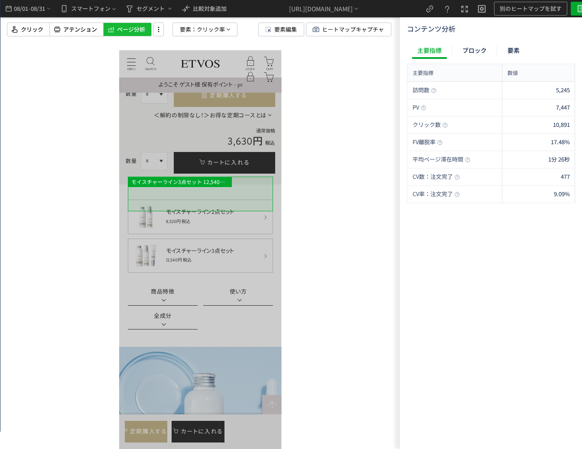
scroll to position [448, 0]
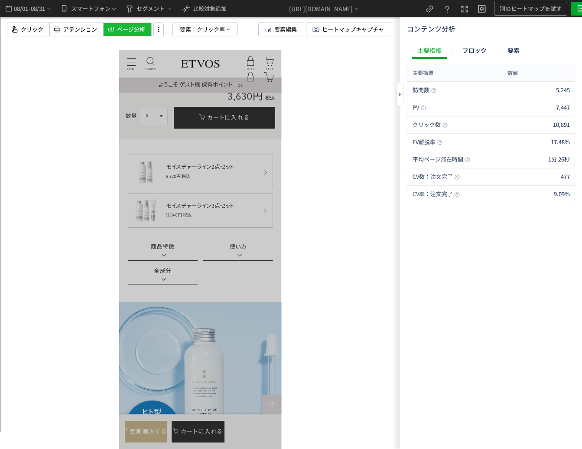
click at [560, 289] on div "訪問数 5,245 PV 7,447 クリック数 10,891 FV離脱率 17.48% 平均ページ滞在時間 1分 26秒 CV数：注文完了 477 CV率：…" at bounding box center [491, 264] width 168 height 364
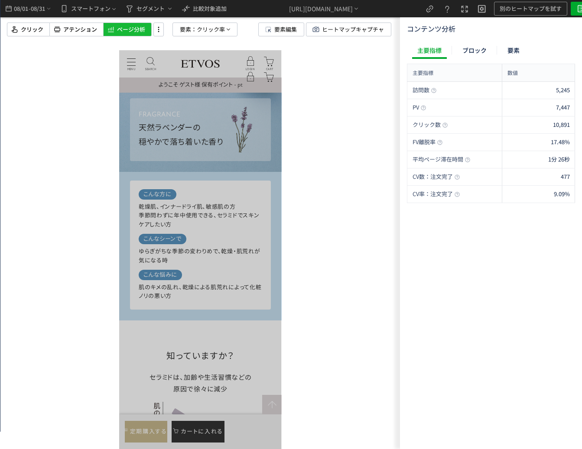
scroll to position [1141, 0]
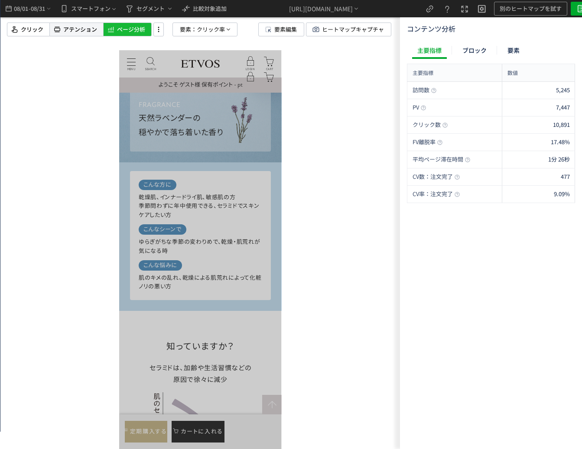
click at [61, 36] on div "アテンション" at bounding box center [76, 30] width 53 height 14
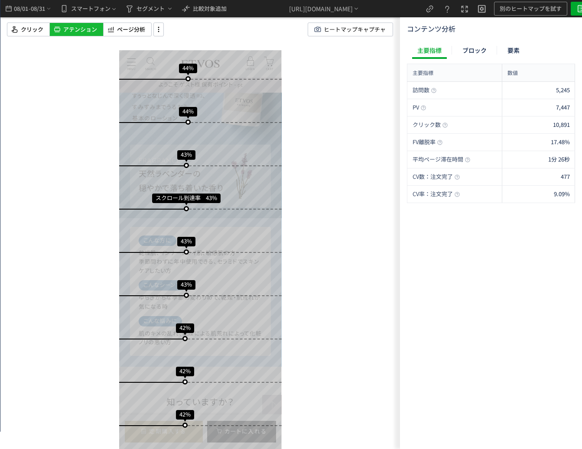
scroll to position [1055, 0]
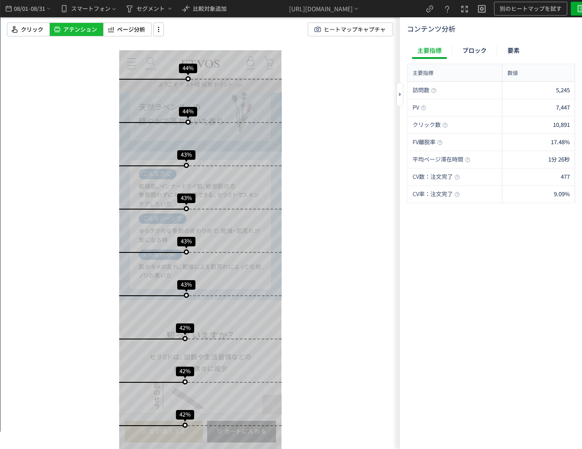
drag, startPoint x: 523, startPoint y: 244, endPoint x: 504, endPoint y: 244, distance: 19.1
click at [523, 244] on div "訪問数 5,245 PV 7,447 クリック数 10,891 FV離脱率 17.48% 平均ページ滞在時間 1分 26秒 CV数：注文完了 477 CV率：…" at bounding box center [491, 264] width 168 height 364
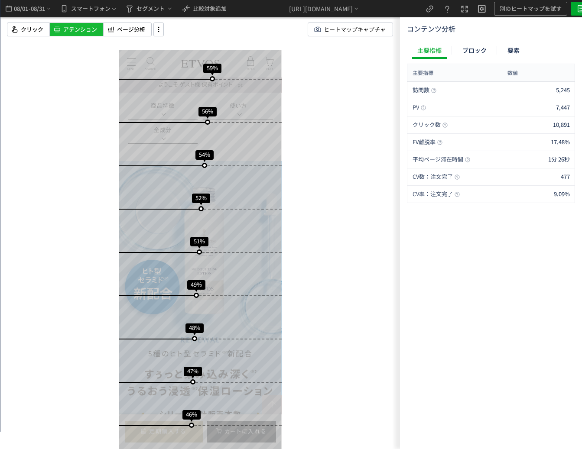
scroll to position [564, 0]
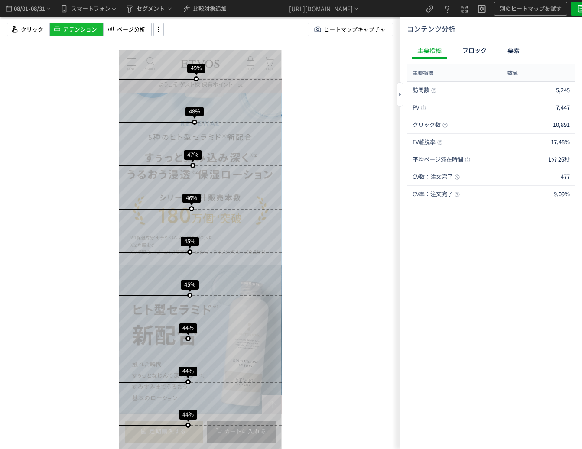
click at [557, 242] on div "訪問数 5,245 PV 7,447 クリック数 10,891 FV離脱率 17.48% 平均ページ滞在時間 1分 26秒 CV数：注文完了 477 CV率：…" at bounding box center [491, 264] width 168 height 364
click at [562, 333] on div "訪問数 5,245 PV 7,447 クリック数 10,891 FV離脱率 17.48% 平均ページ滞在時間 1分 26秒 CV数：注文完了 477 CV率：…" at bounding box center [491, 264] width 168 height 364
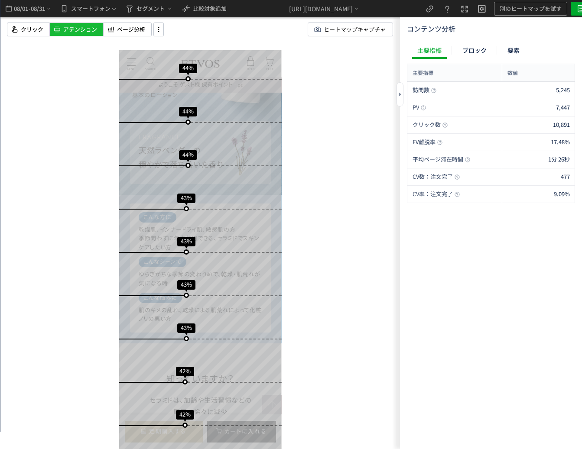
click at [511, 39] on div "コンテンツ分析 主要指標 ブロック 要素 主要指標 数値 訪問数 5,245 PV 7,447 クリック数 10,891 FV離脱率 17.48% 平均ページ…" at bounding box center [491, 233] width 168 height 418
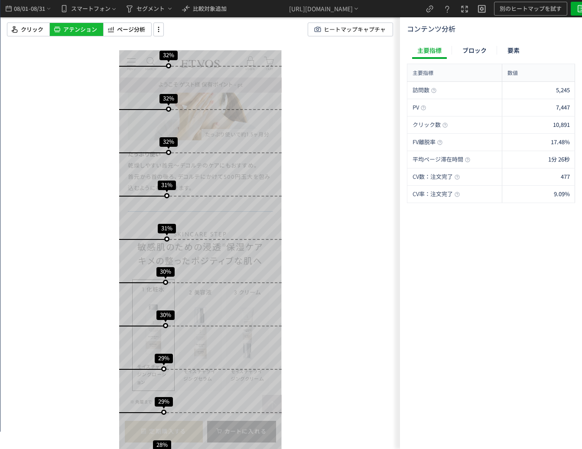
scroll to position [3871, 0]
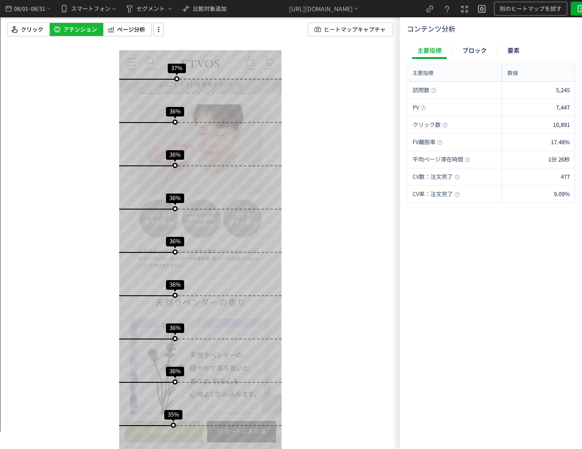
scroll to position [2614, 0]
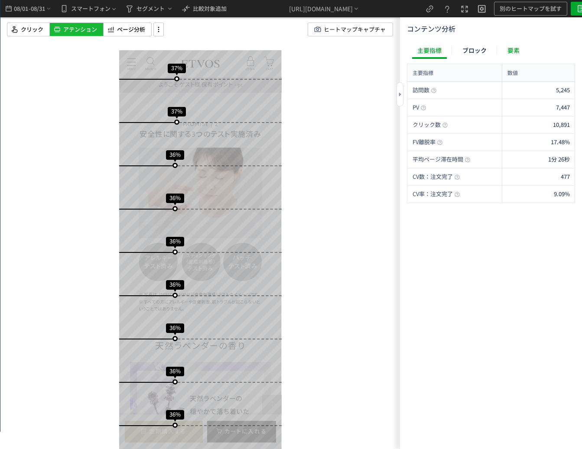
click at [522, 57] on div "要素" at bounding box center [513, 50] width 23 height 17
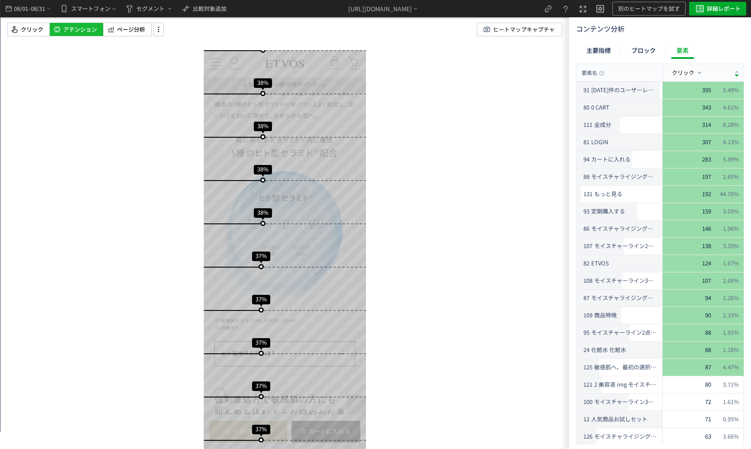
scroll to position [2123, 0]
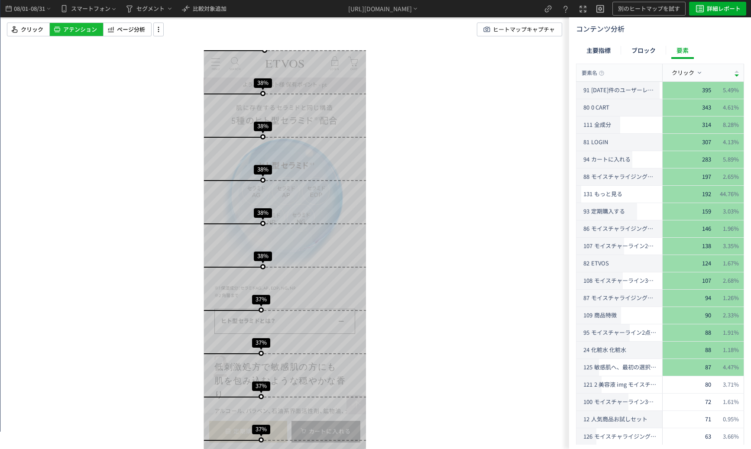
click at [19, 67] on div "スクロール開始位置:681px スクロール到達率 70% スクロール到達率 66% スクロール到達率 63% スクロール到達率 61% スクロール到達率 59…" at bounding box center [284, 224] width 569 height 449
